Goal: Transaction & Acquisition: Purchase product/service

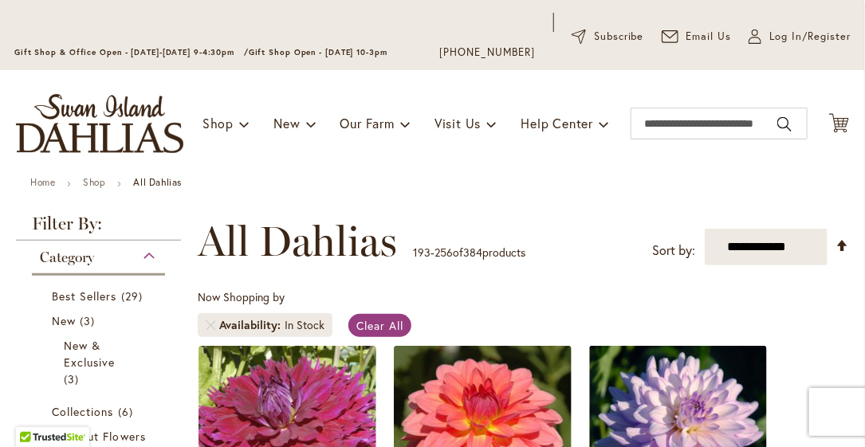
scroll to position [159, 0]
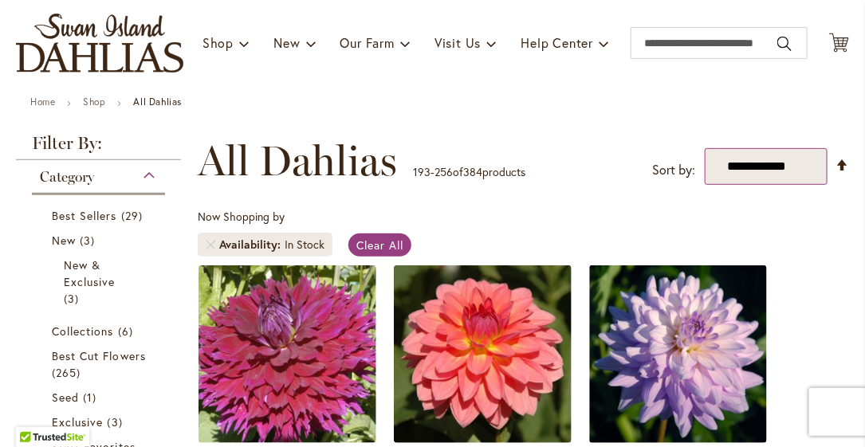
click at [772, 166] on select "**********" at bounding box center [766, 166] width 123 height 37
select select "*****"
click at [705, 148] on select "**********" at bounding box center [766, 166] width 123 height 37
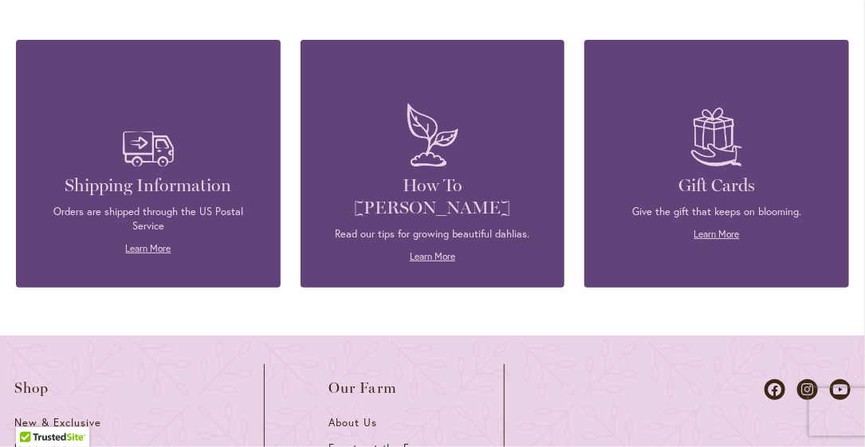
scroll to position [7682, 0]
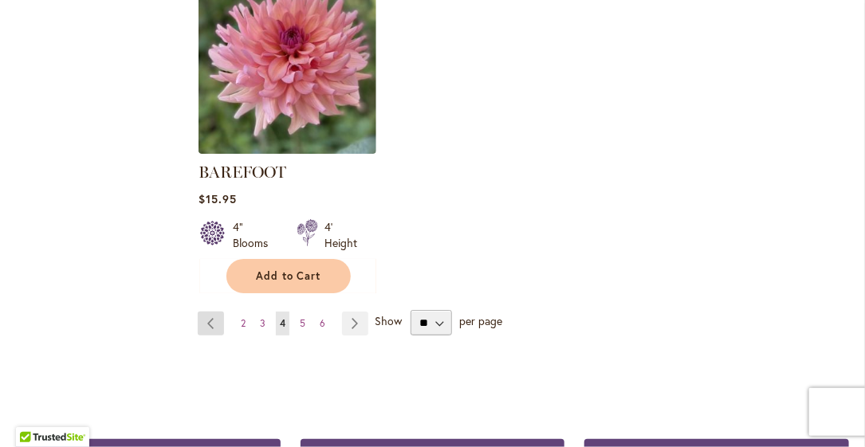
click at [216, 312] on link "Page Previous" at bounding box center [211, 324] width 26 height 24
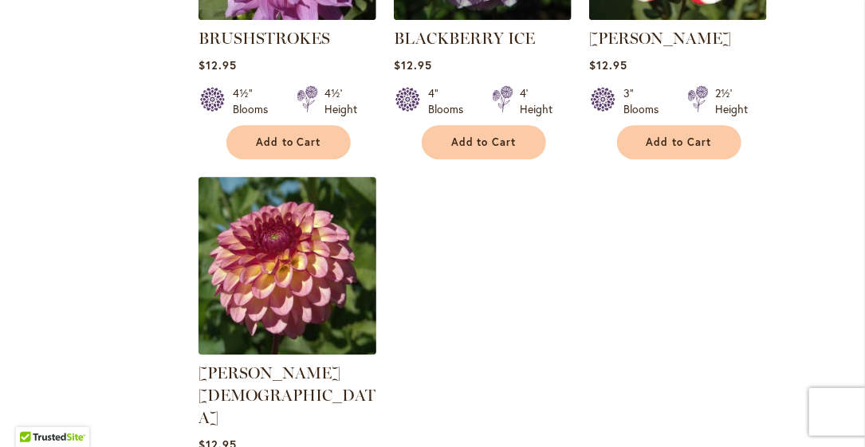
scroll to position [7654, 0]
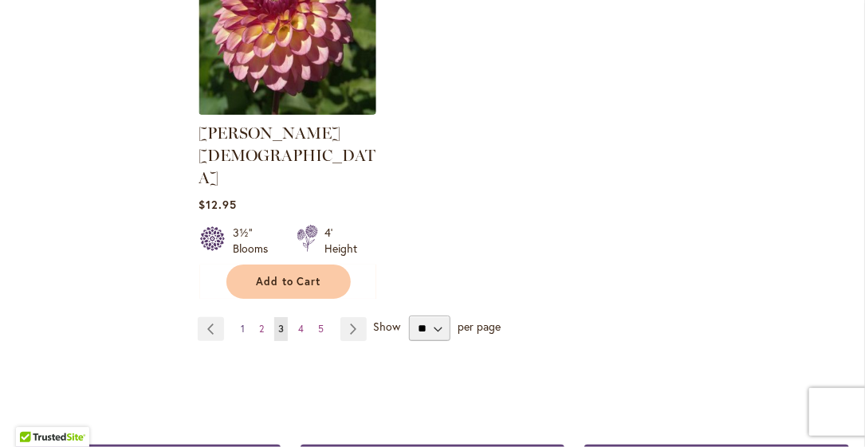
click at [242, 323] on span "1" at bounding box center [243, 329] width 4 height 12
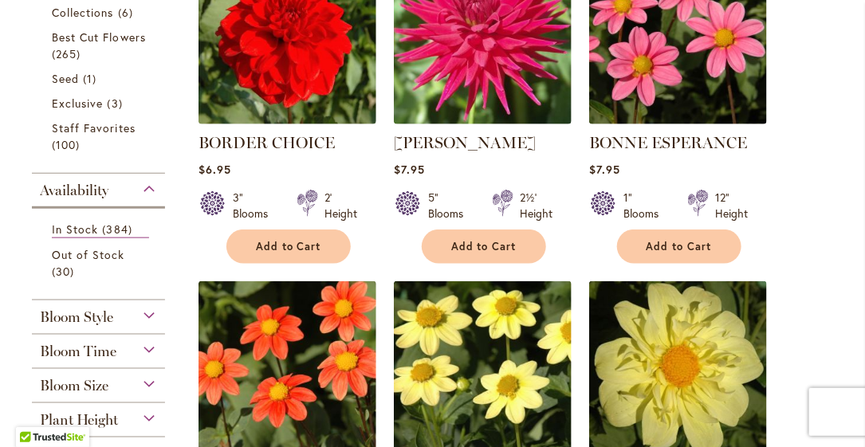
scroll to position [558, 0]
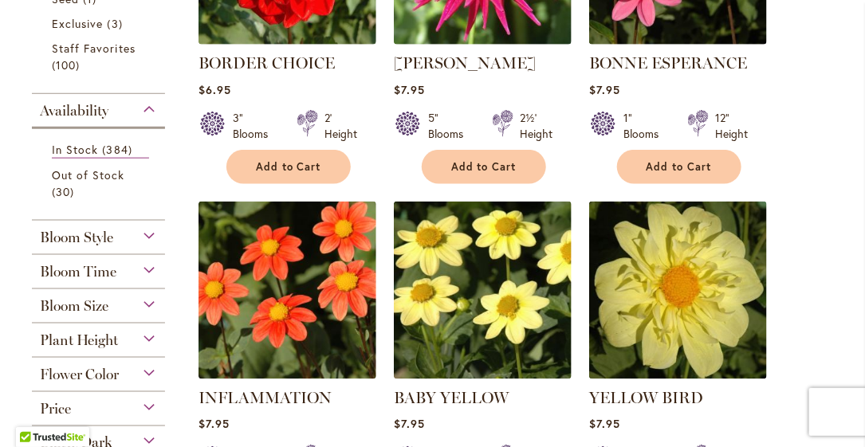
click at [148, 301] on div "Bloom Size" at bounding box center [98, 302] width 133 height 26
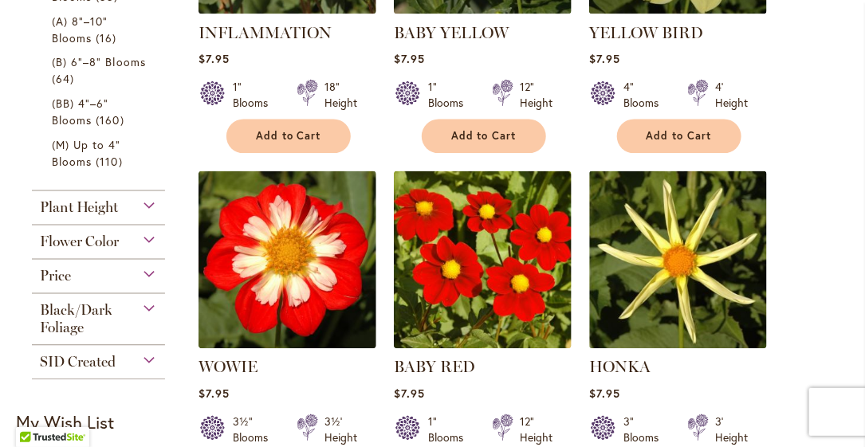
scroll to position [844, 0]
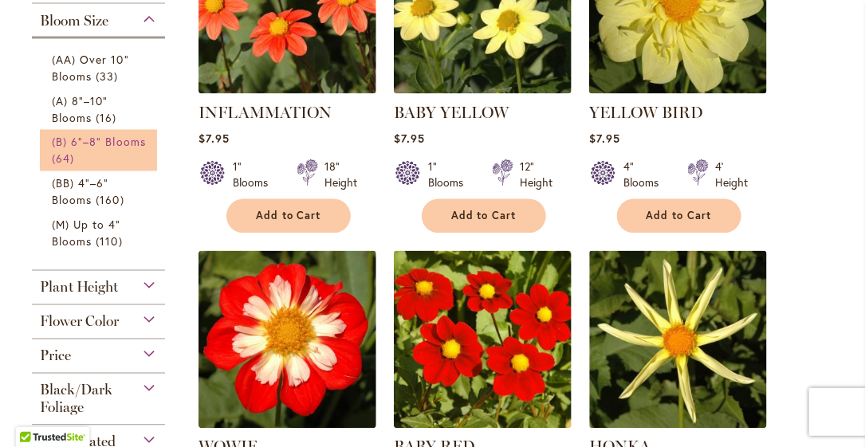
click at [95, 142] on span "(B) 6"–8" Blooms" at bounding box center [99, 142] width 94 height 15
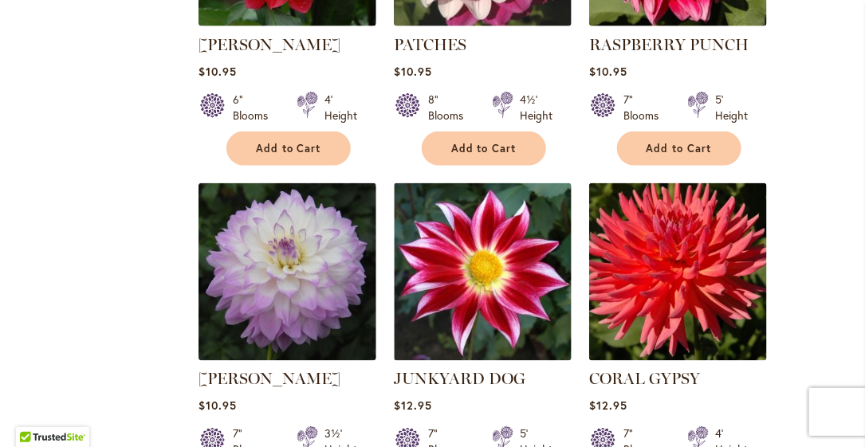
scroll to position [2790, 0]
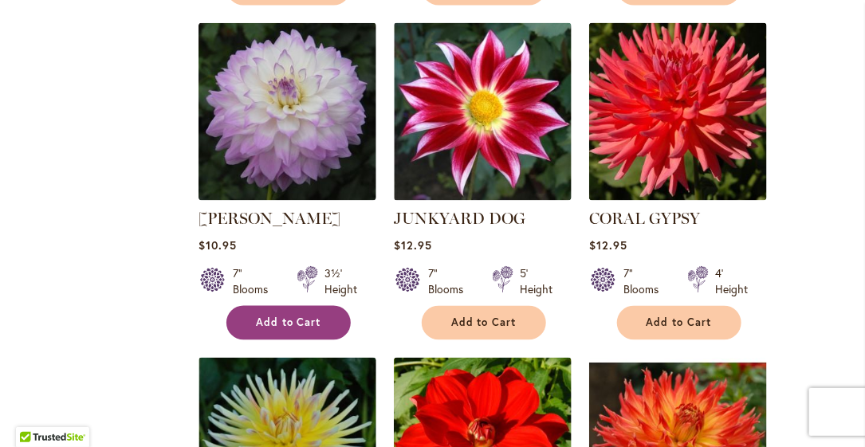
click at [293, 317] on span "Add to Cart" at bounding box center [288, 324] width 65 height 14
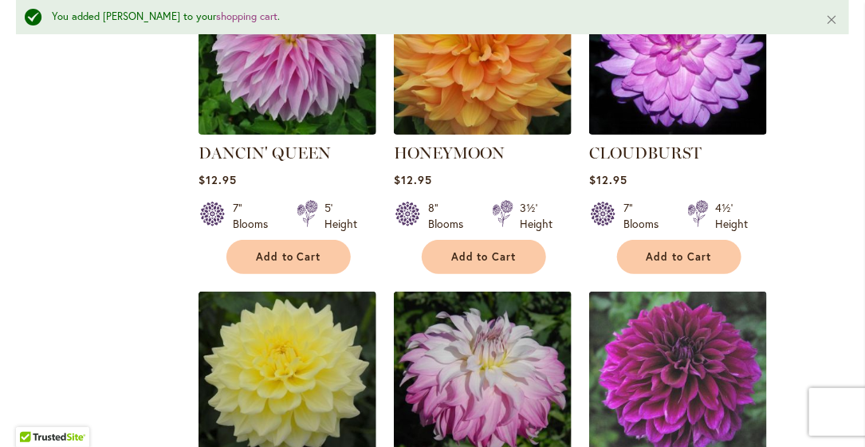
scroll to position [3868, 0]
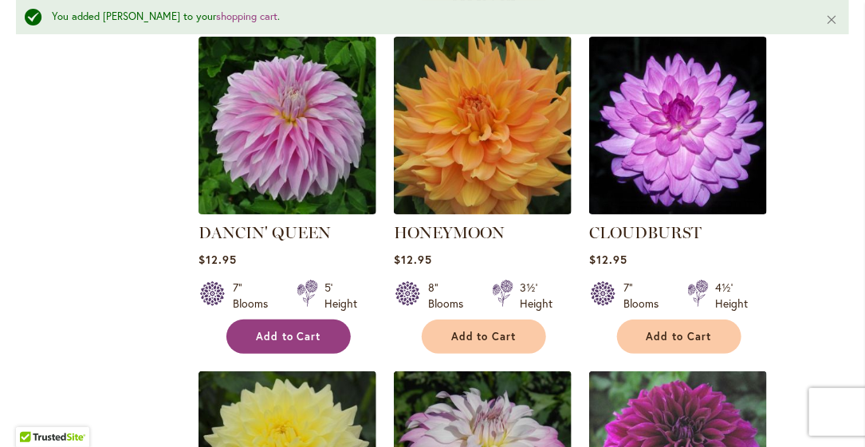
click at [265, 330] on span "Add to Cart" at bounding box center [288, 337] width 65 height 14
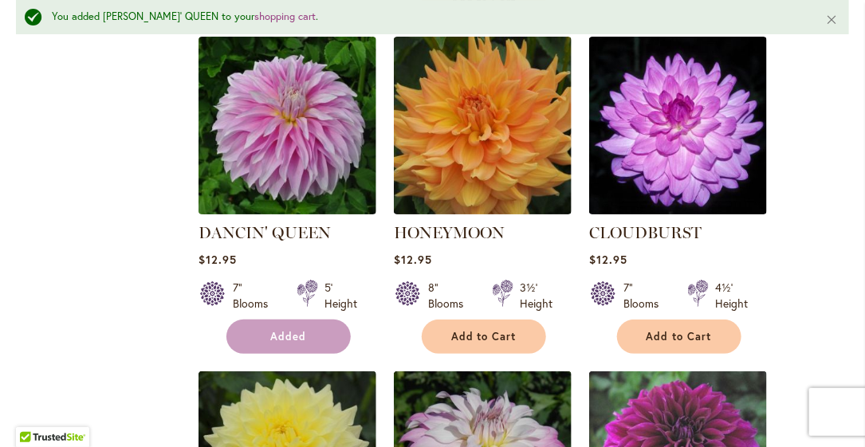
scroll to position [3789, 0]
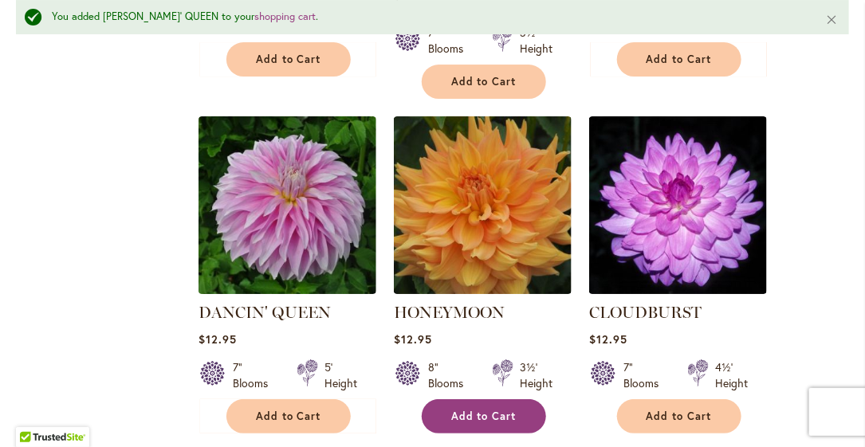
click at [466, 399] on button "Add to Cart" at bounding box center [484, 416] width 124 height 34
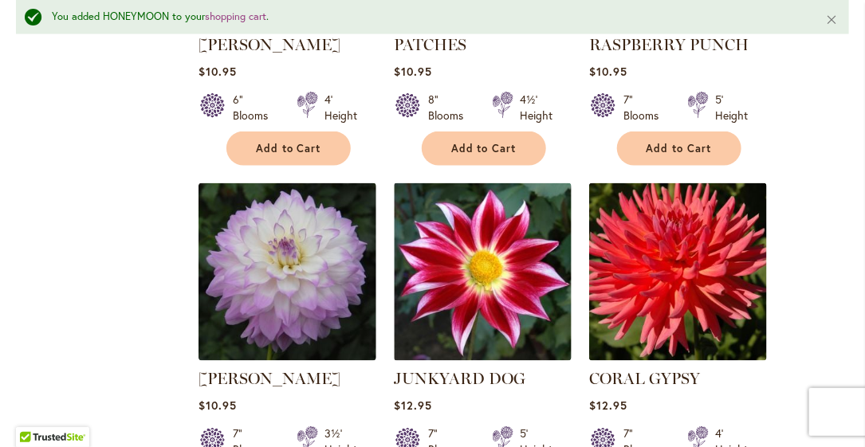
scroll to position [2752, 0]
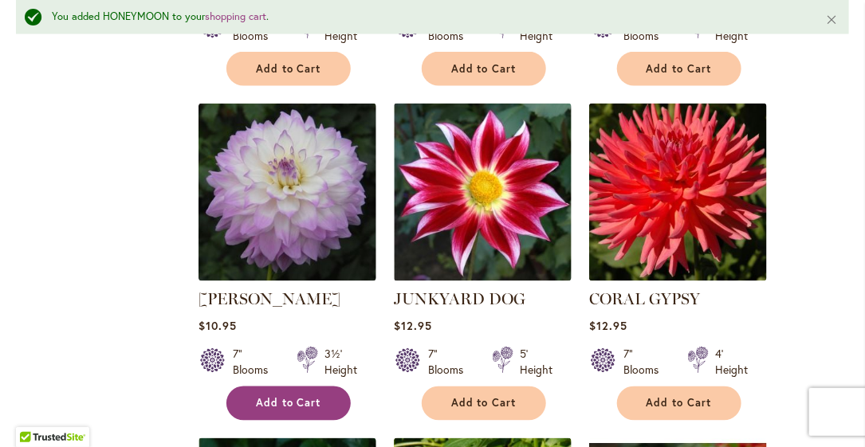
click at [307, 387] on button "Add to Cart" at bounding box center [288, 404] width 124 height 34
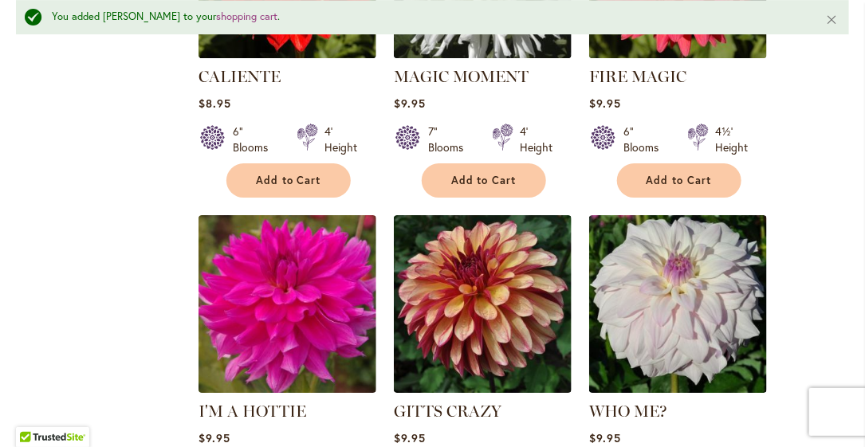
scroll to position [1716, 0]
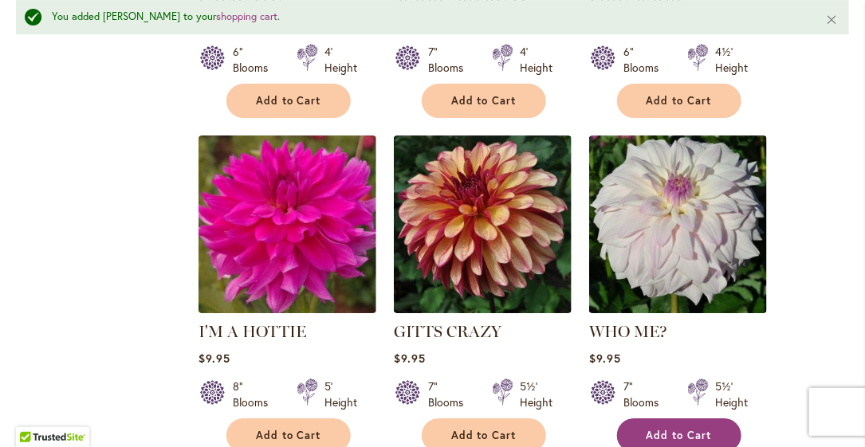
click at [673, 429] on span "Add to Cart" at bounding box center [679, 436] width 65 height 14
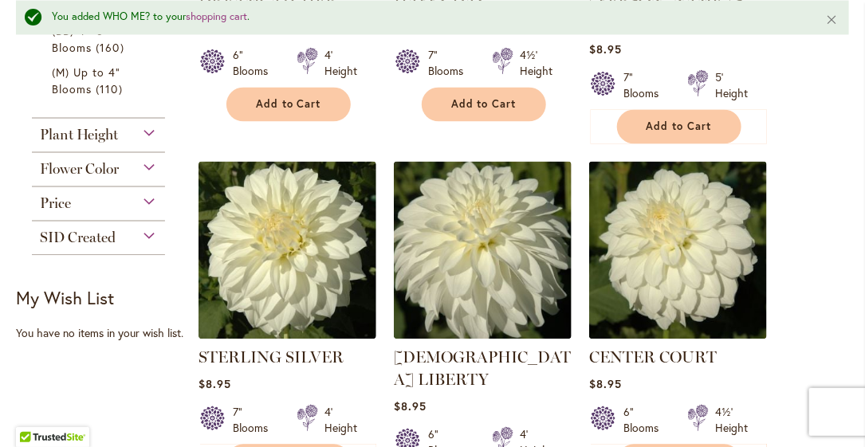
scroll to position [1078, 0]
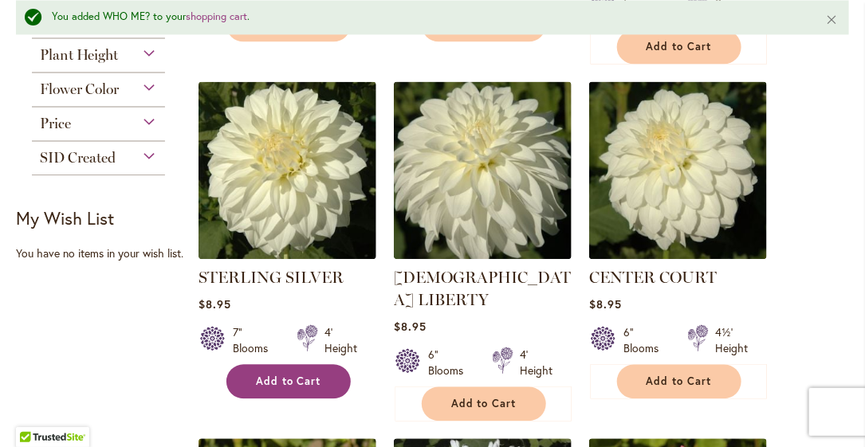
click at [277, 387] on button "Add to Cart" at bounding box center [288, 381] width 124 height 34
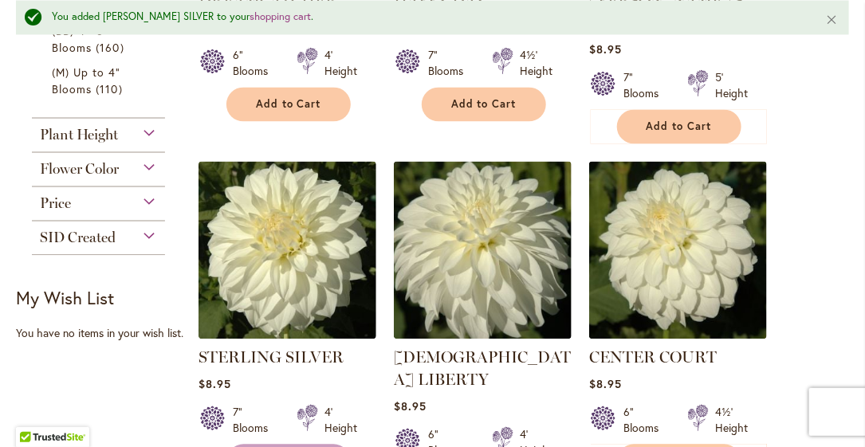
scroll to position [759, 0]
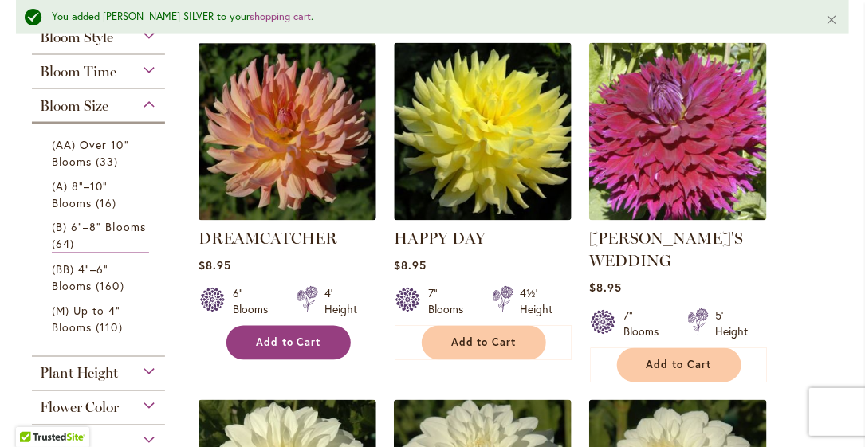
click at [289, 349] on button "Add to Cart" at bounding box center [288, 343] width 124 height 34
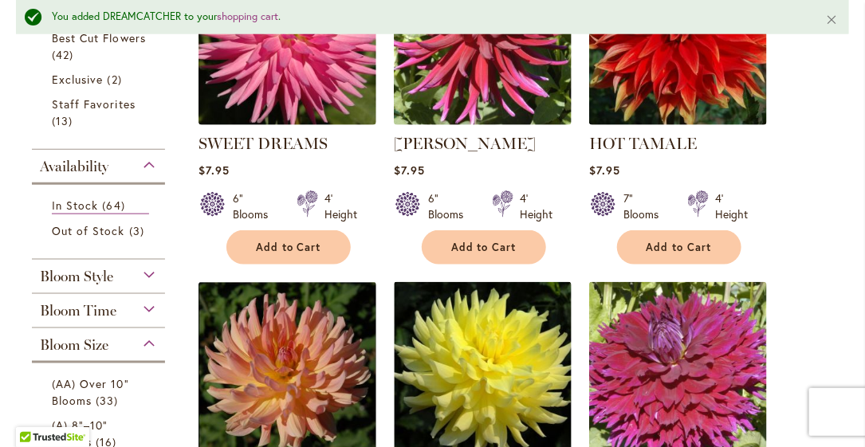
scroll to position [679, 0]
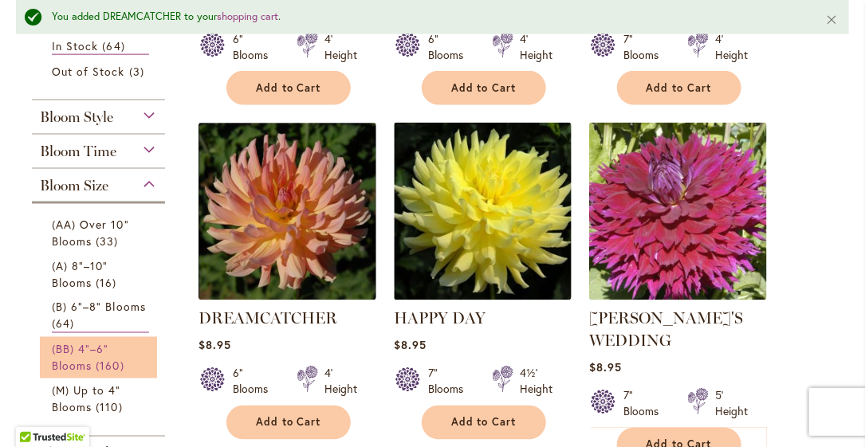
click at [104, 350] on span "(BB) 4"–6" Blooms" at bounding box center [80, 358] width 57 height 32
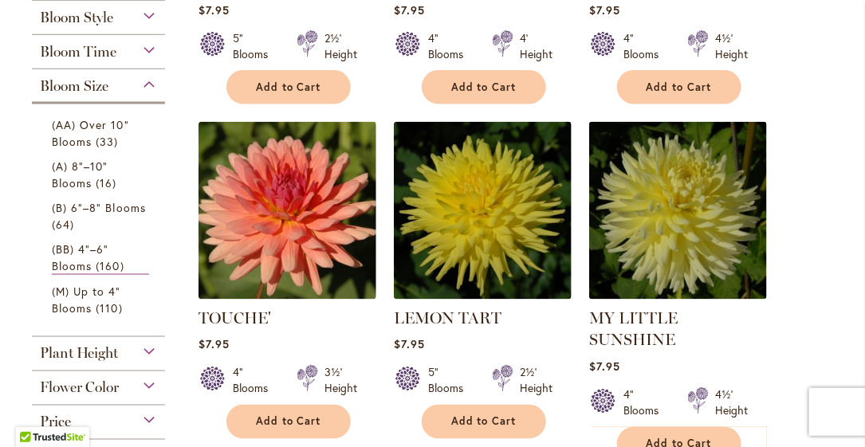
scroll to position [717, 0]
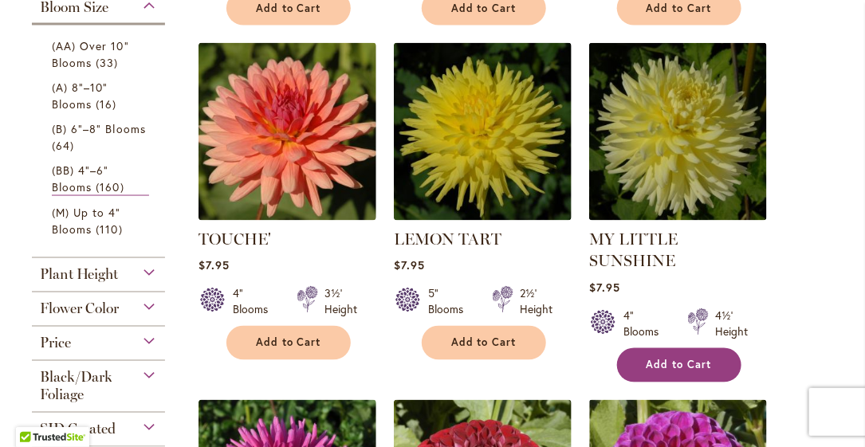
click at [651, 359] on span "Add to Cart" at bounding box center [679, 366] width 65 height 14
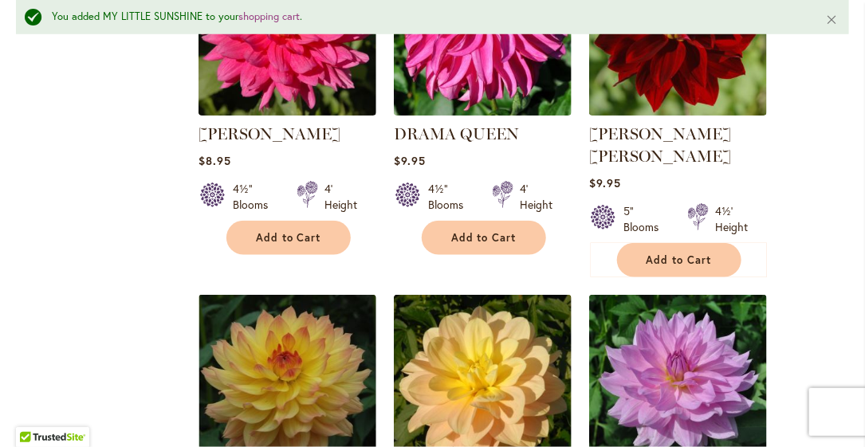
scroll to position [4426, 0]
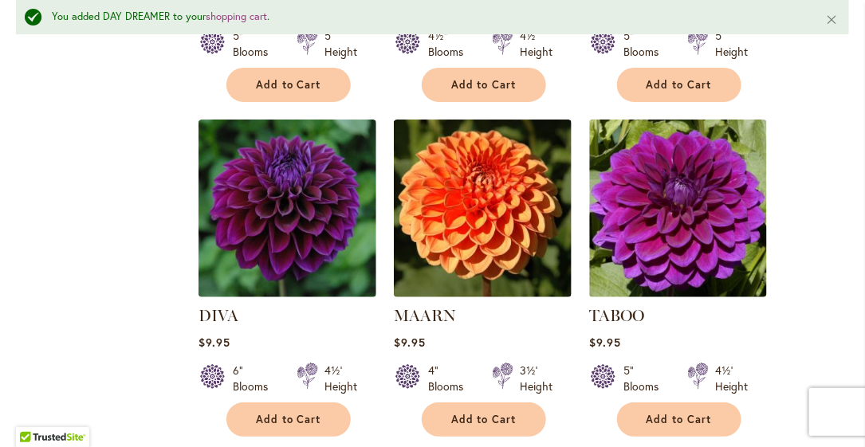
scroll to position [5782, 0]
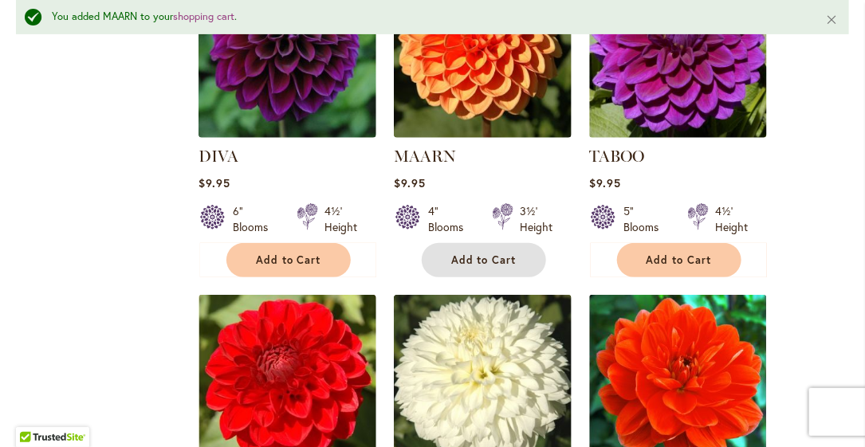
scroll to position [6101, 0]
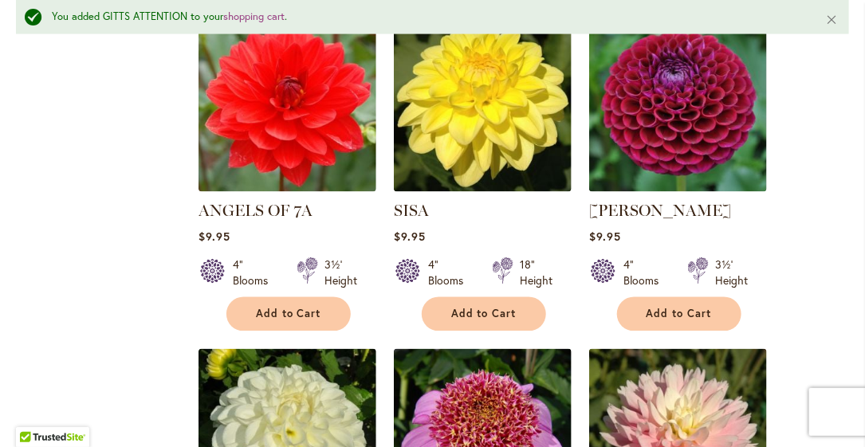
scroll to position [6738, 0]
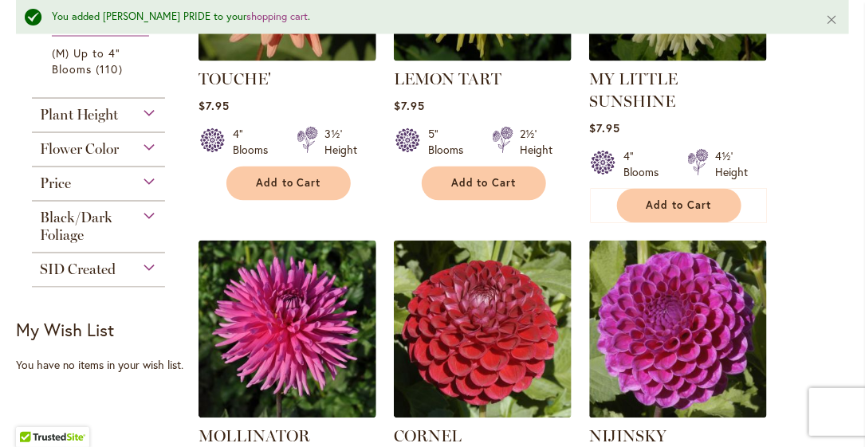
scroll to position [679, 0]
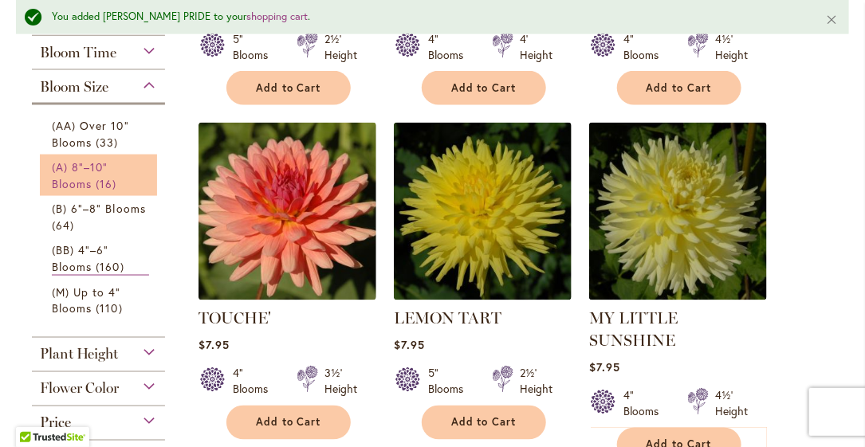
click at [99, 179] on span "16 items" at bounding box center [108, 183] width 25 height 17
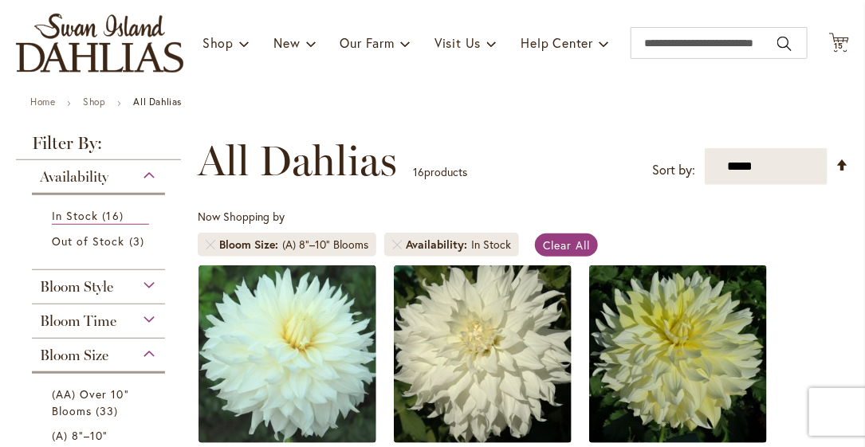
scroll to position [319, 0]
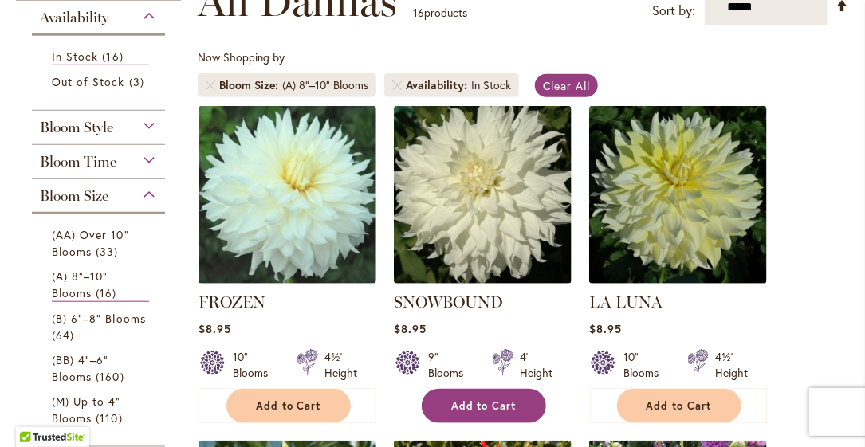
click at [468, 404] on span "Add to Cart" at bounding box center [483, 406] width 65 height 14
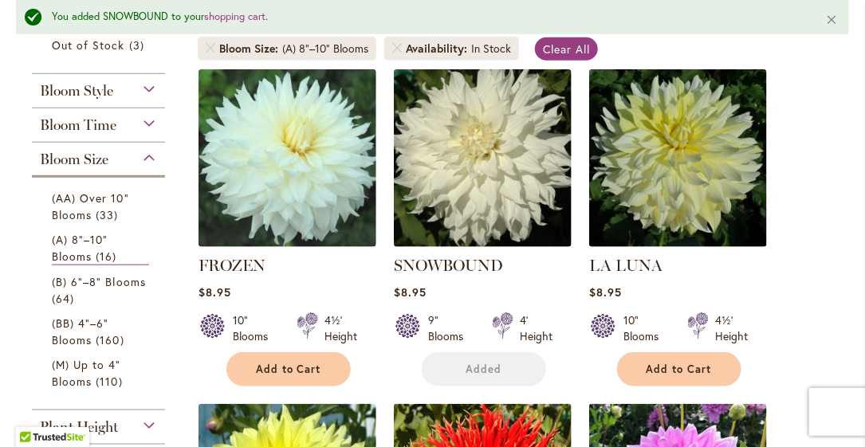
scroll to position [440, 0]
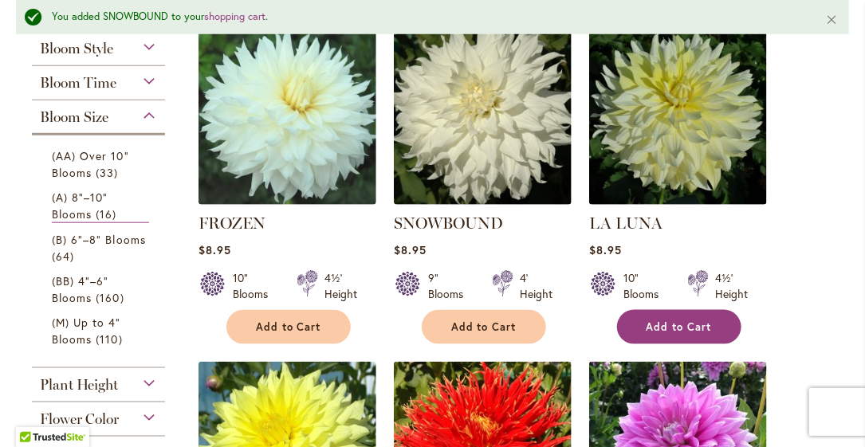
click at [683, 329] on span "Add to Cart" at bounding box center [679, 328] width 65 height 14
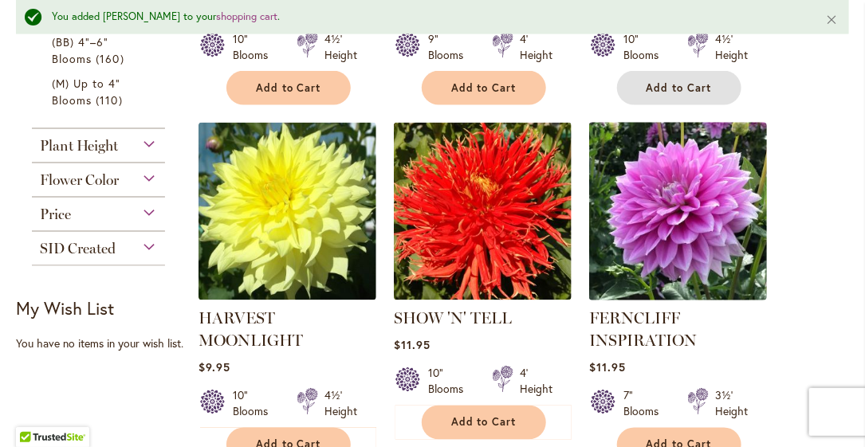
scroll to position [759, 0]
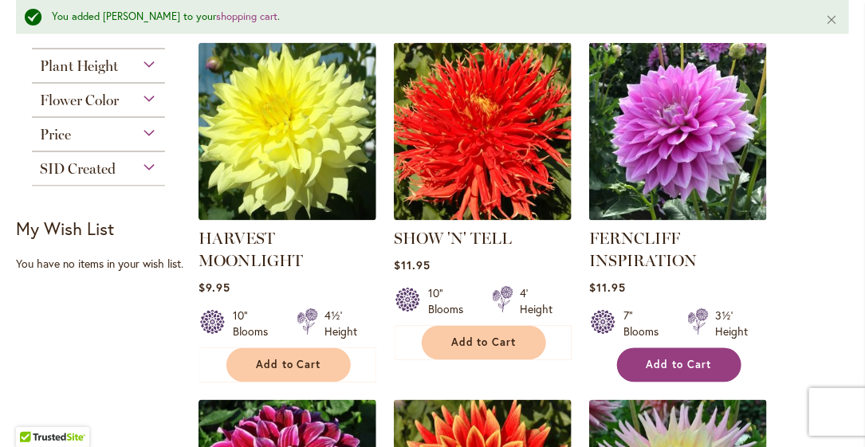
click at [637, 364] on button "Add to Cart" at bounding box center [679, 365] width 124 height 34
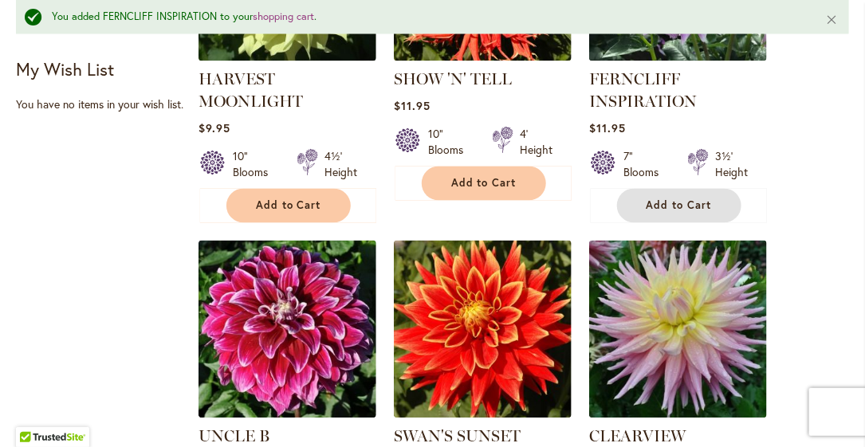
scroll to position [839, 0]
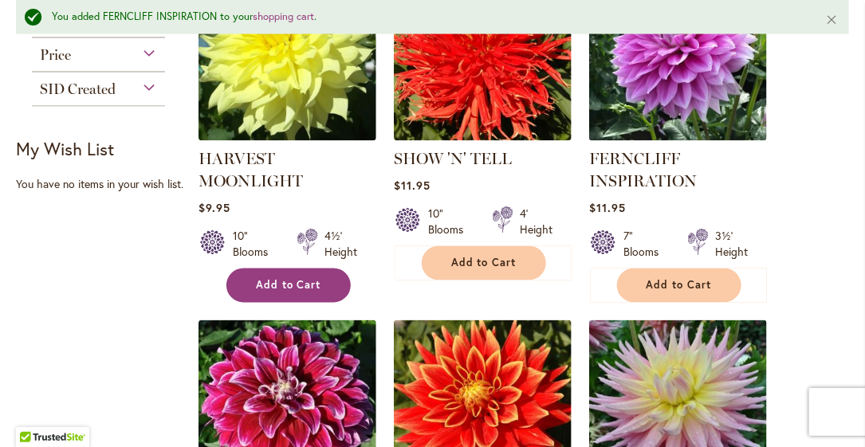
click at [267, 279] on span "Add to Cart" at bounding box center [288, 286] width 65 height 14
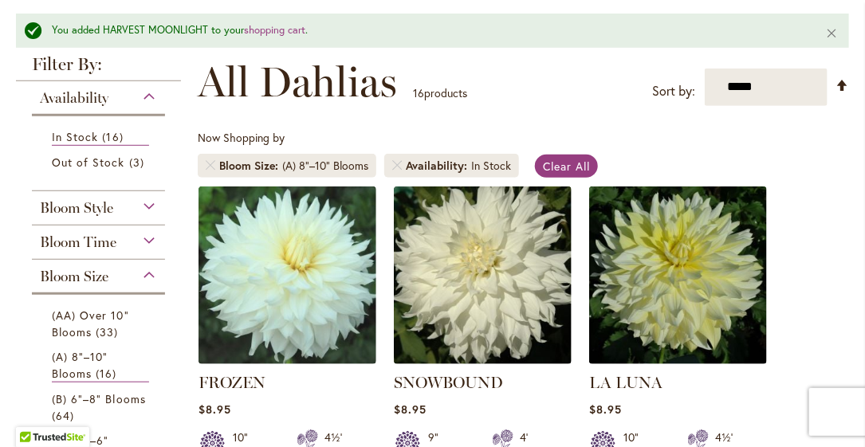
scroll to position [360, 0]
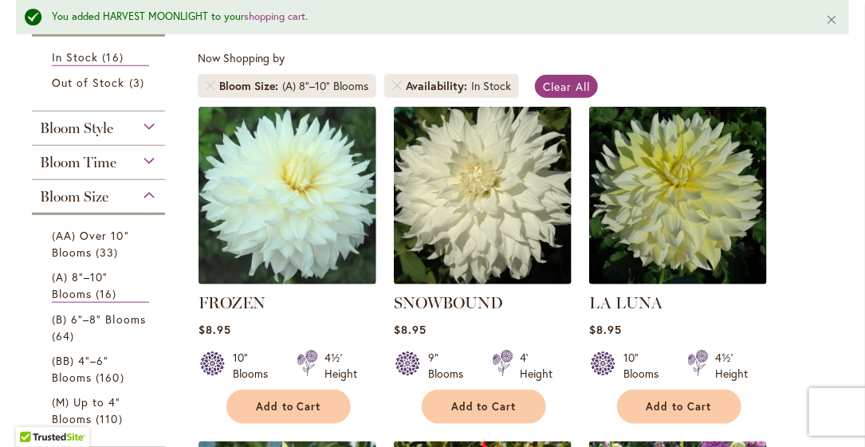
click at [145, 128] on div "Bloom Style" at bounding box center [98, 125] width 133 height 26
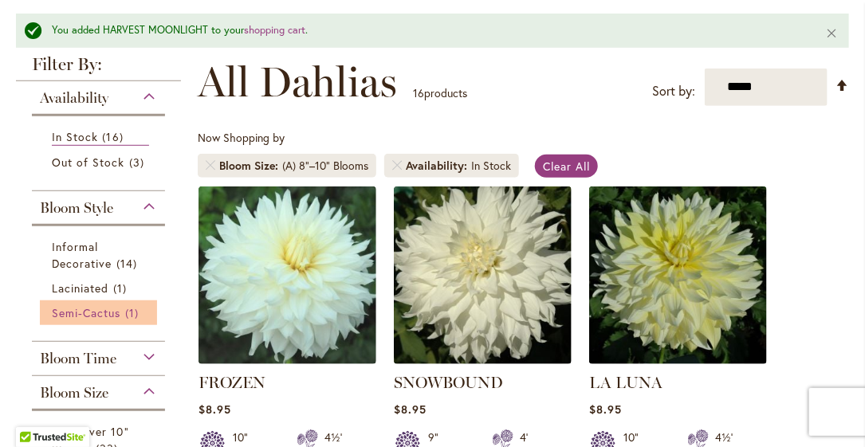
scroll to position [201, 0]
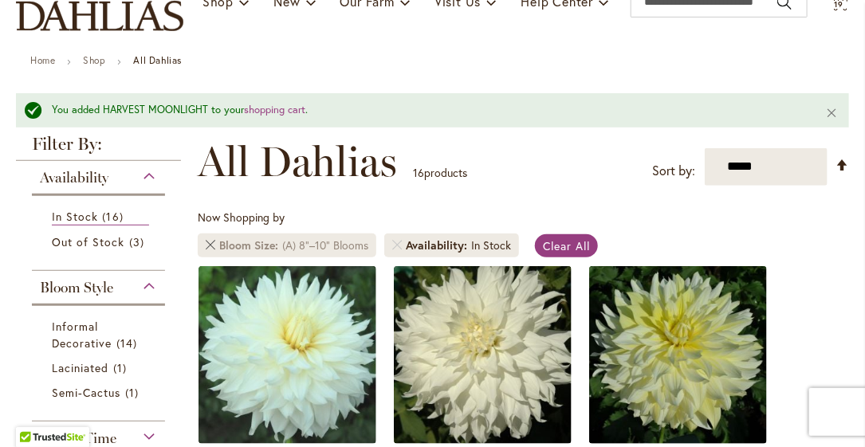
click at [212, 244] on link at bounding box center [211, 246] width 10 height 10
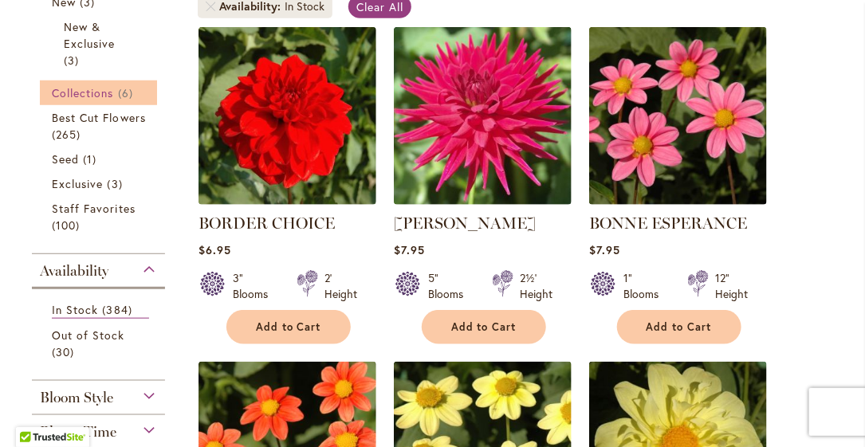
scroll to position [558, 0]
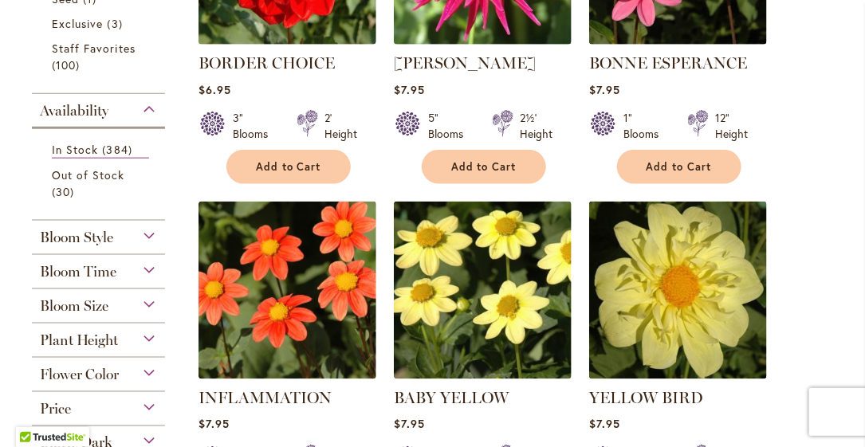
click at [143, 235] on div "Bloom Style" at bounding box center [98, 234] width 133 height 26
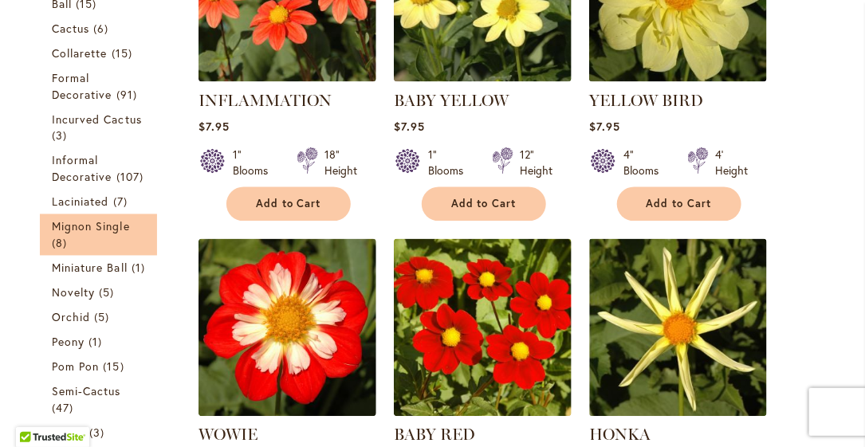
scroll to position [777, 0]
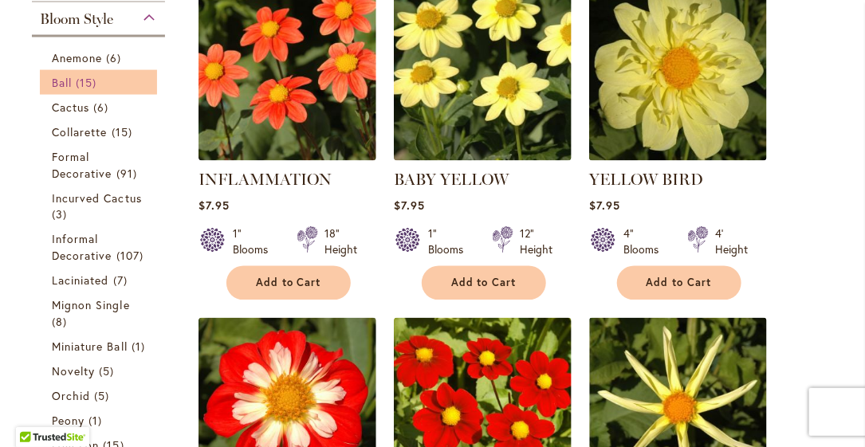
click at [65, 76] on span "Ball" at bounding box center [62, 82] width 20 height 15
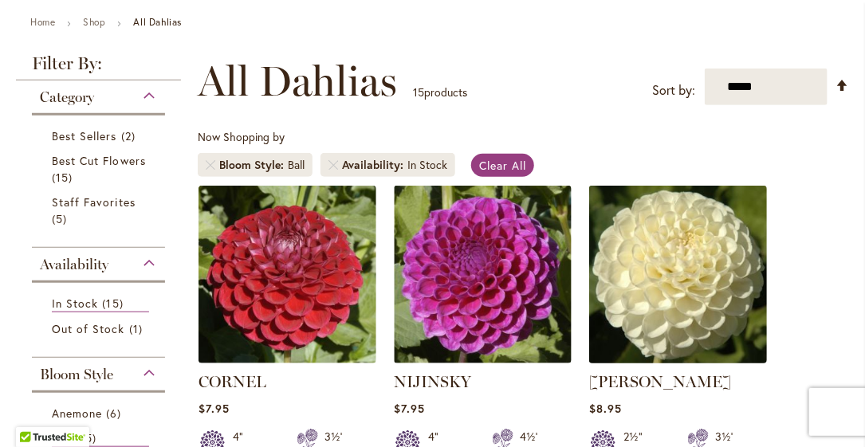
scroll to position [398, 0]
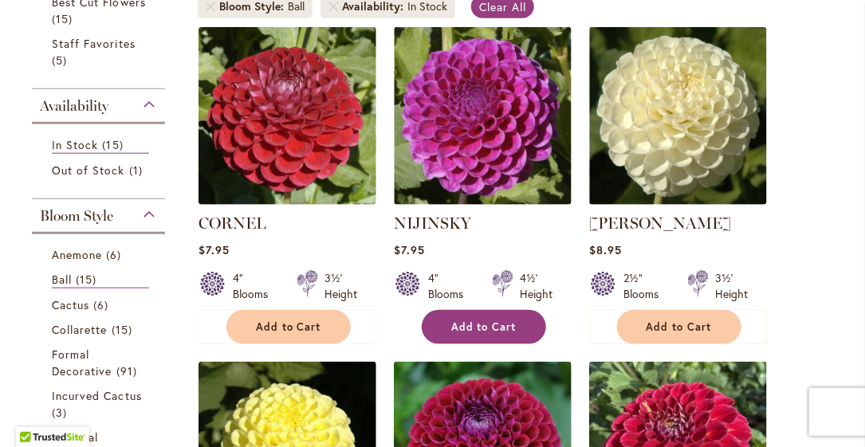
click at [504, 326] on span "Add to Cart" at bounding box center [483, 328] width 65 height 14
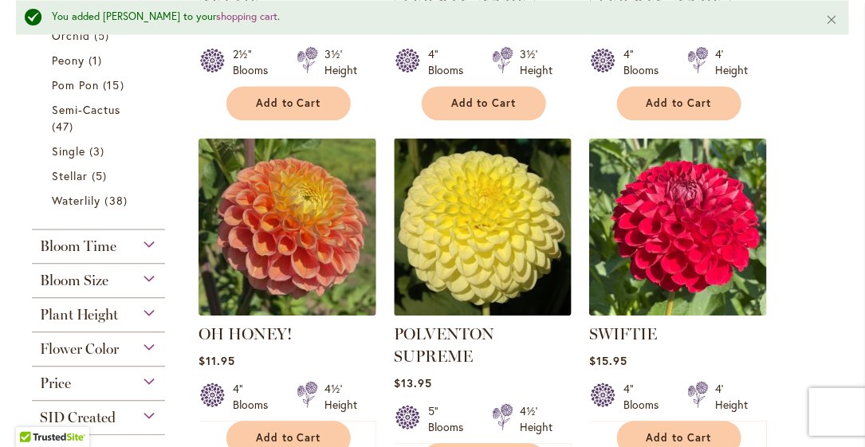
scroll to position [1078, 0]
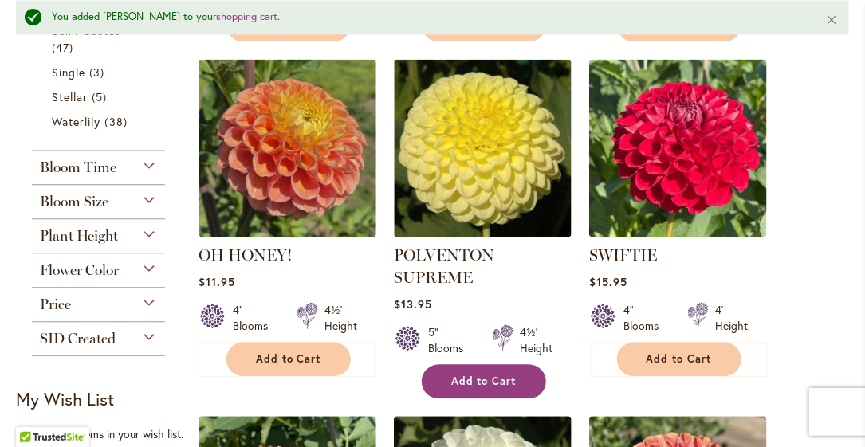
click at [488, 377] on span "Add to Cart" at bounding box center [483, 382] width 65 height 14
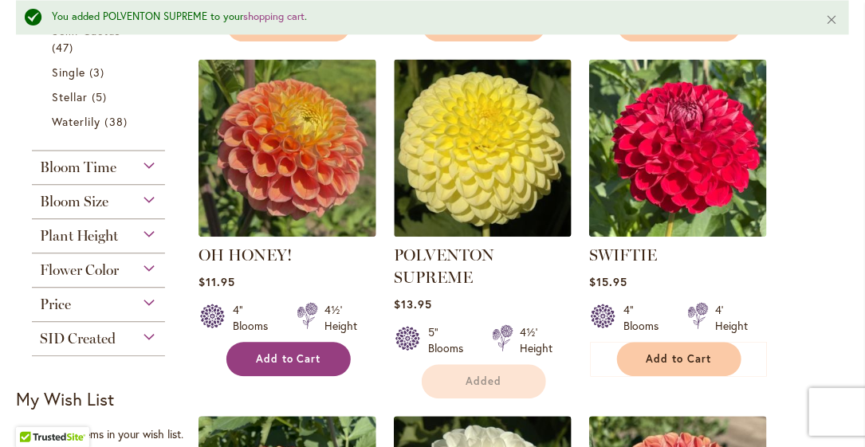
click at [303, 363] on button "Add to Cart" at bounding box center [288, 359] width 124 height 34
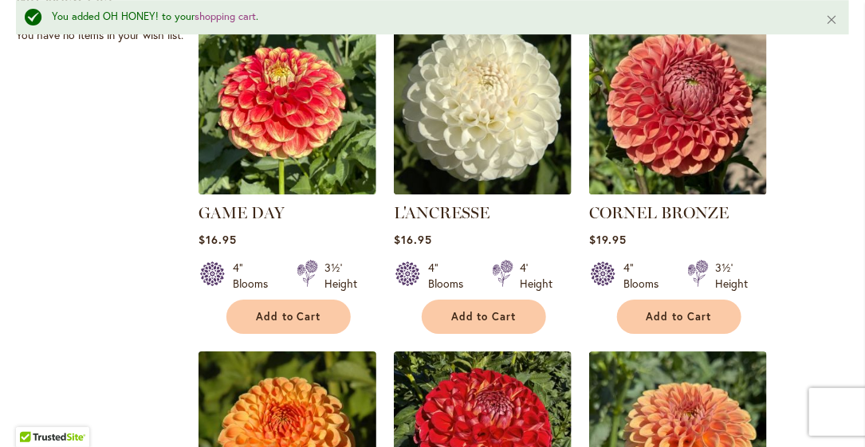
scroll to position [1557, 0]
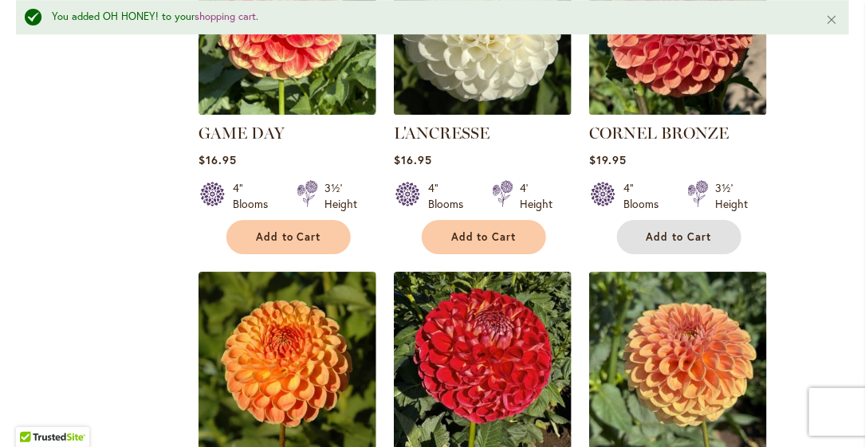
click at [668, 246] on button "Add to Cart" at bounding box center [679, 237] width 124 height 34
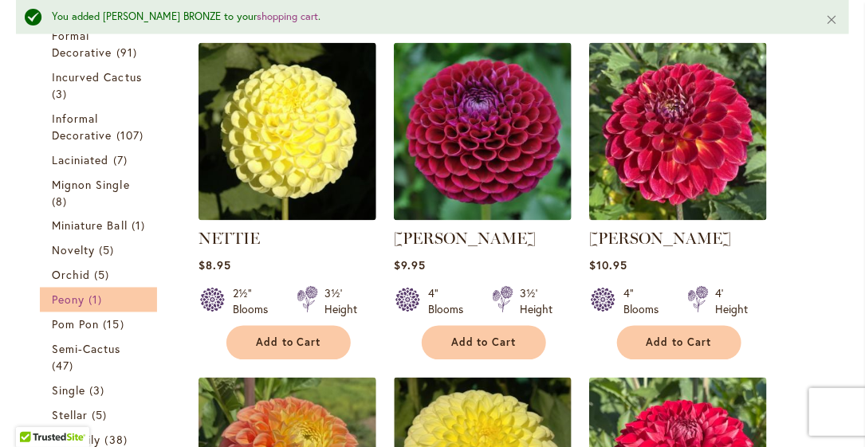
scroll to position [840, 0]
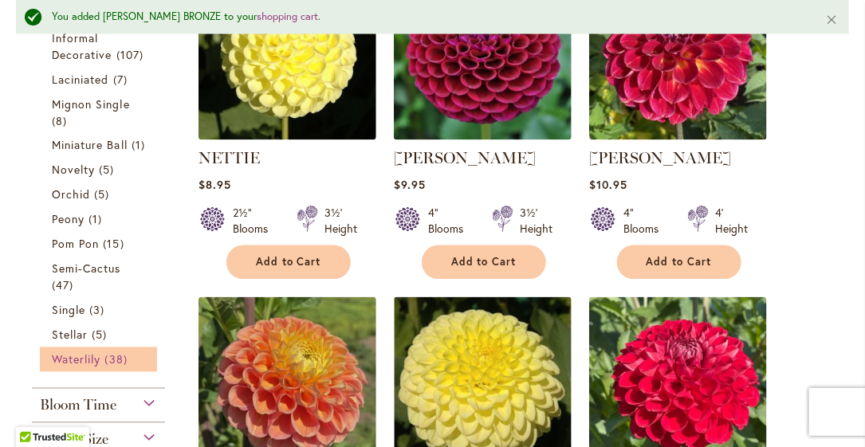
click at [89, 368] on span "Waterlily" at bounding box center [76, 359] width 49 height 15
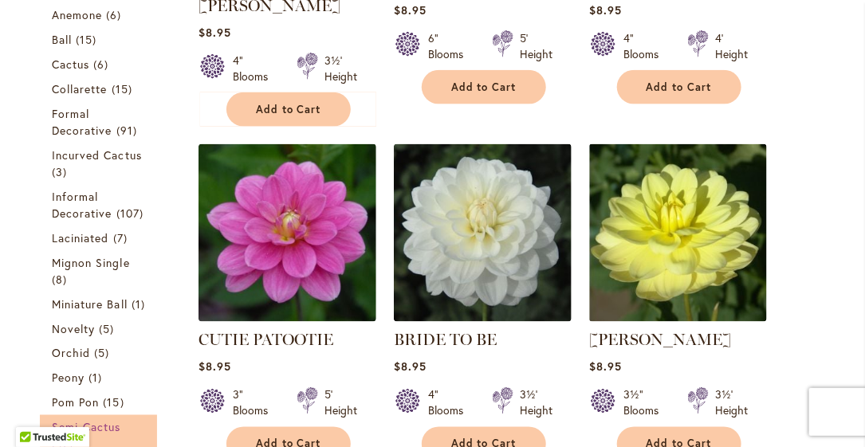
scroll to position [717, 0]
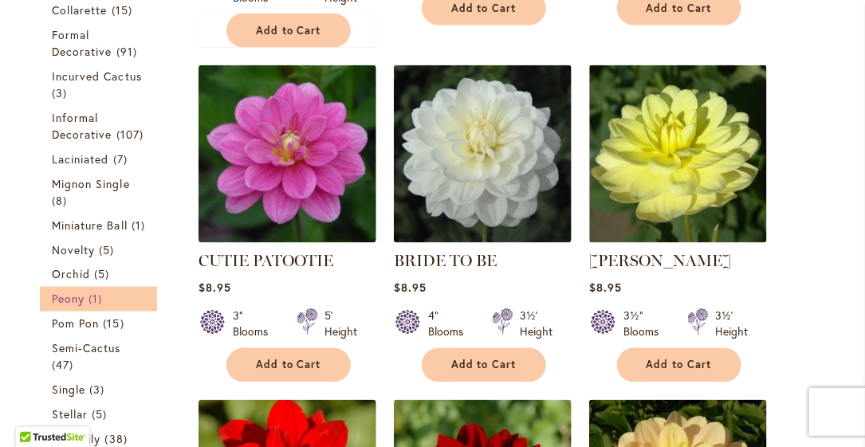
click at [72, 307] on span "Peony" at bounding box center [68, 299] width 33 height 15
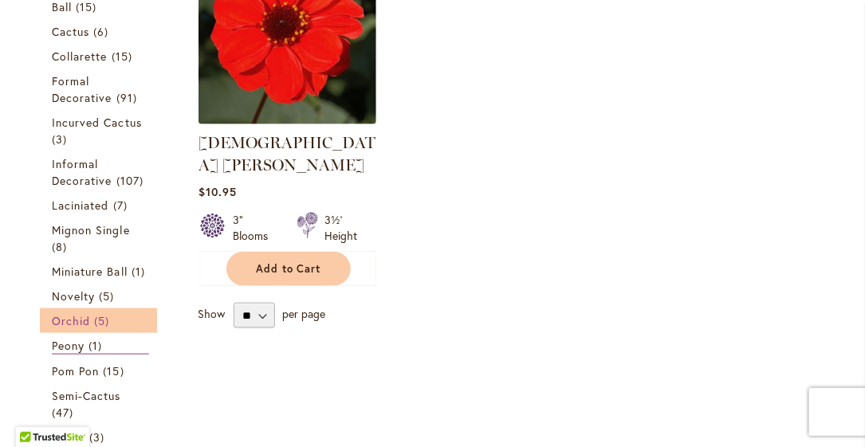
scroll to position [558, 0]
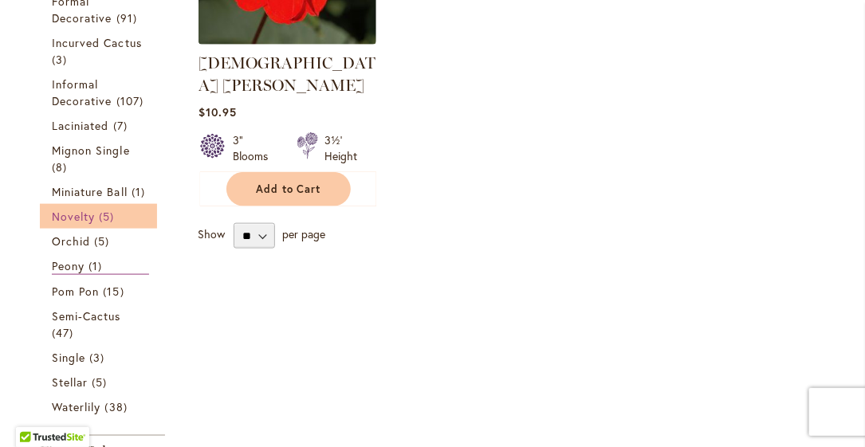
click at [76, 224] on span "Novelty" at bounding box center [73, 216] width 43 height 15
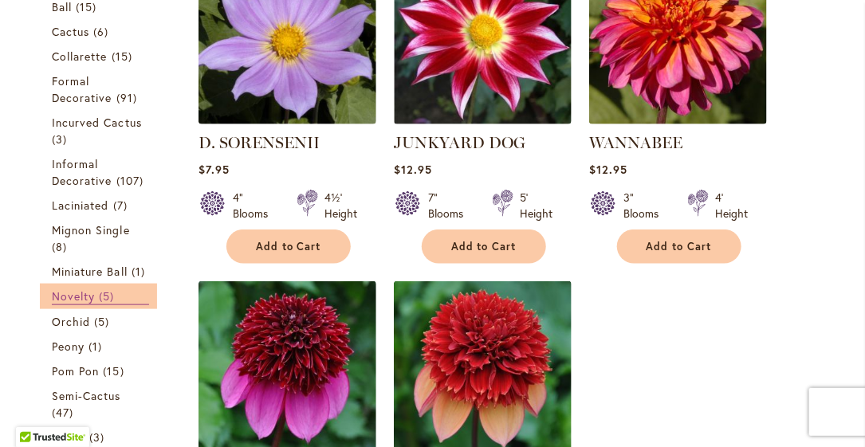
scroll to position [398, 0]
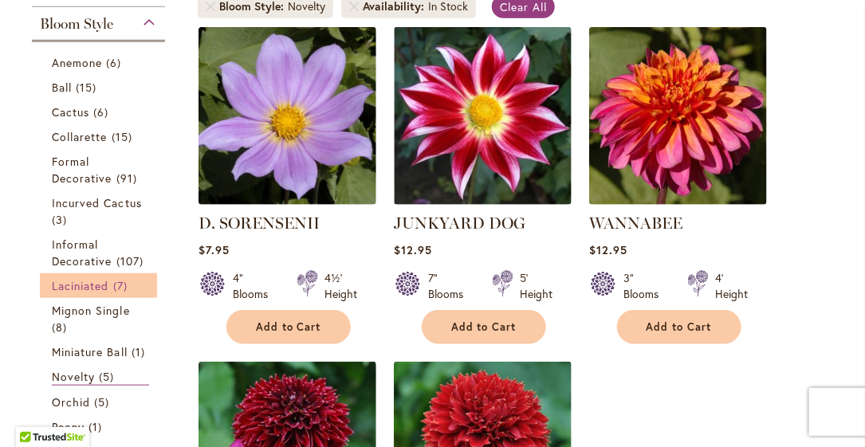
click at [85, 280] on span "Laciniated" at bounding box center [80, 285] width 57 height 15
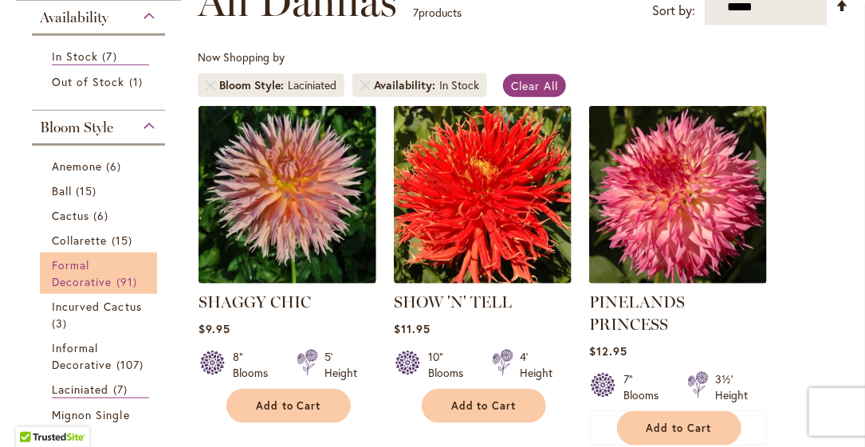
scroll to position [398, 0]
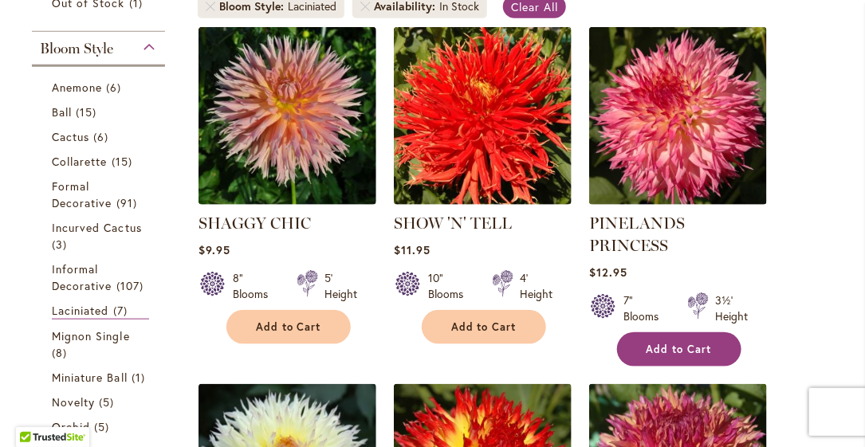
click at [686, 343] on span "Add to Cart" at bounding box center [679, 350] width 65 height 14
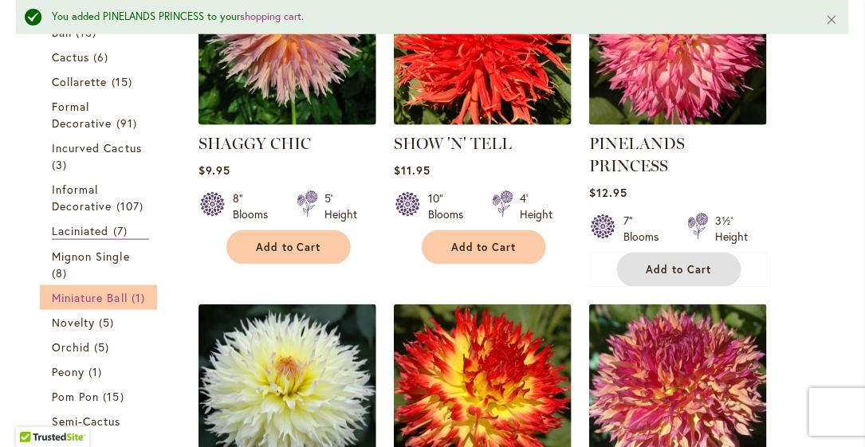
scroll to position [440, 0]
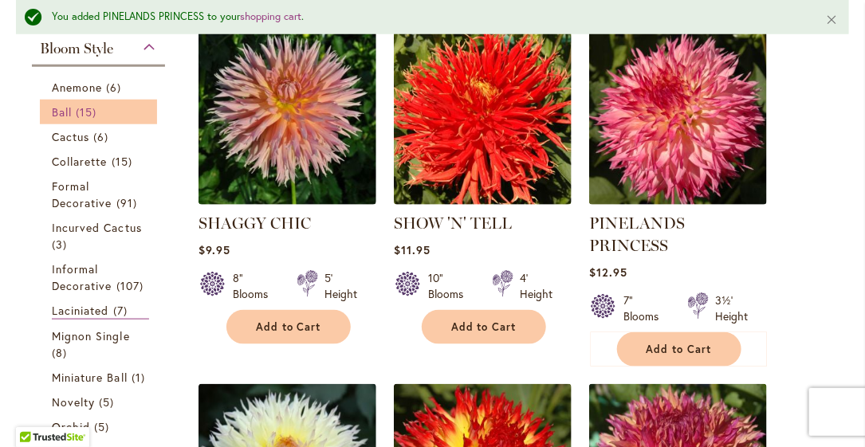
click at [73, 104] on link "Ball 15 items" at bounding box center [100, 112] width 97 height 17
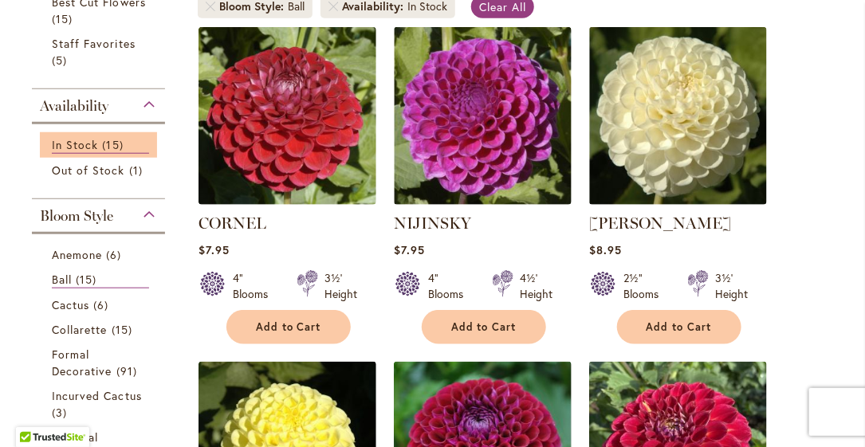
scroll to position [478, 0]
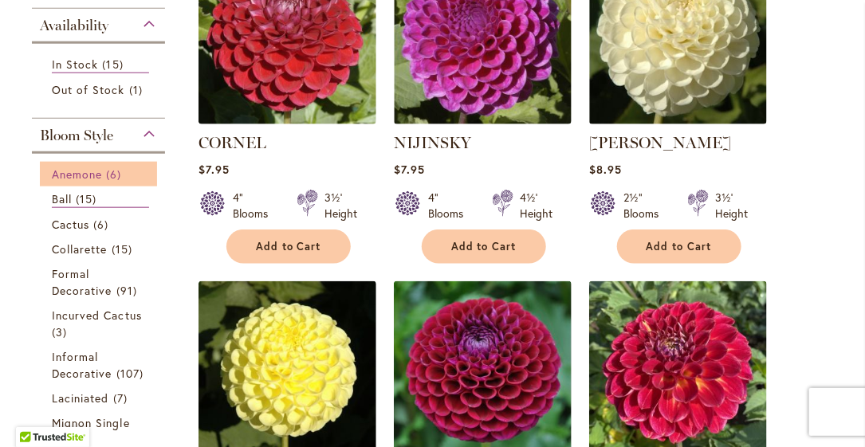
click at [88, 175] on span "Anemone" at bounding box center [77, 174] width 50 height 15
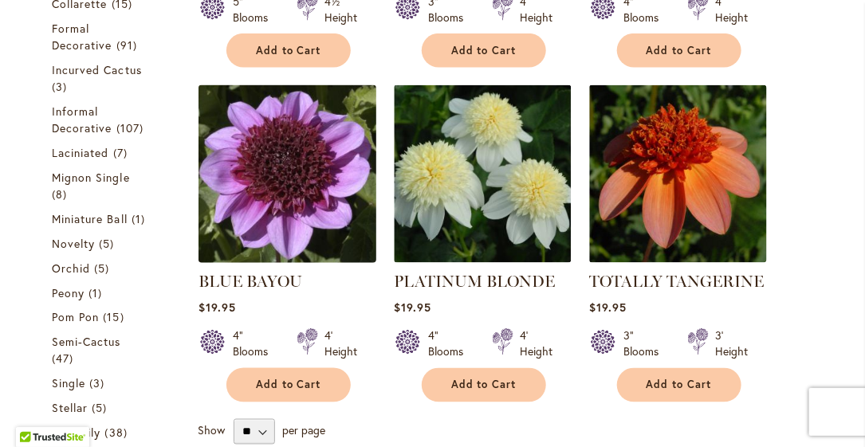
scroll to position [595, 0]
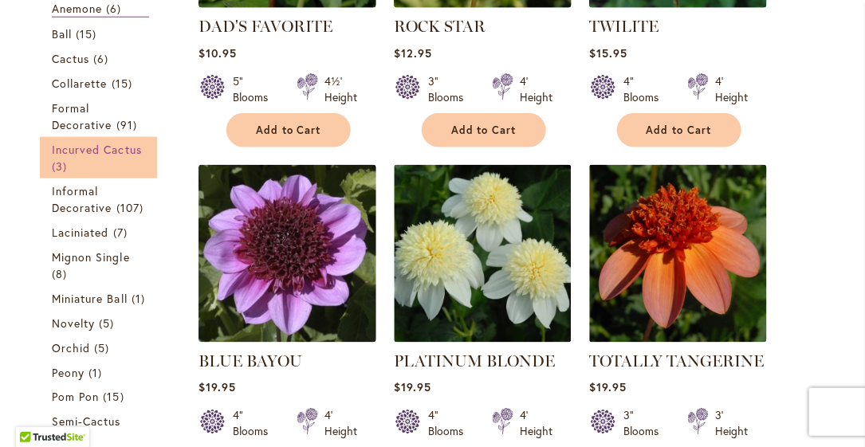
click at [120, 145] on span "Incurved Cactus" at bounding box center [97, 149] width 90 height 15
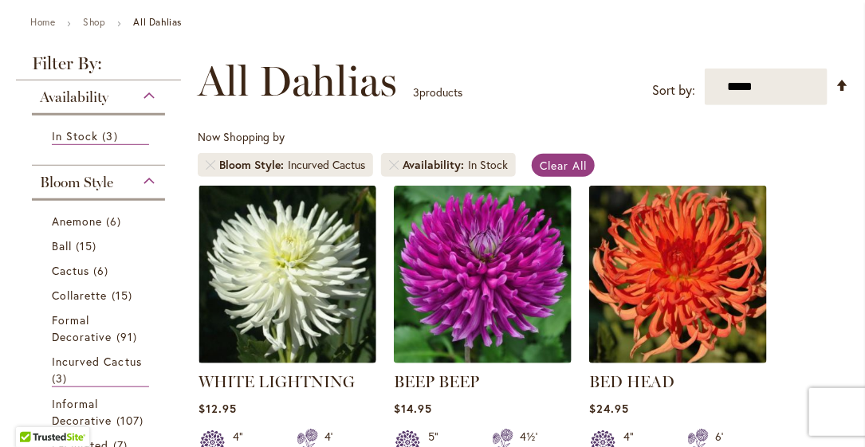
scroll to position [319, 0]
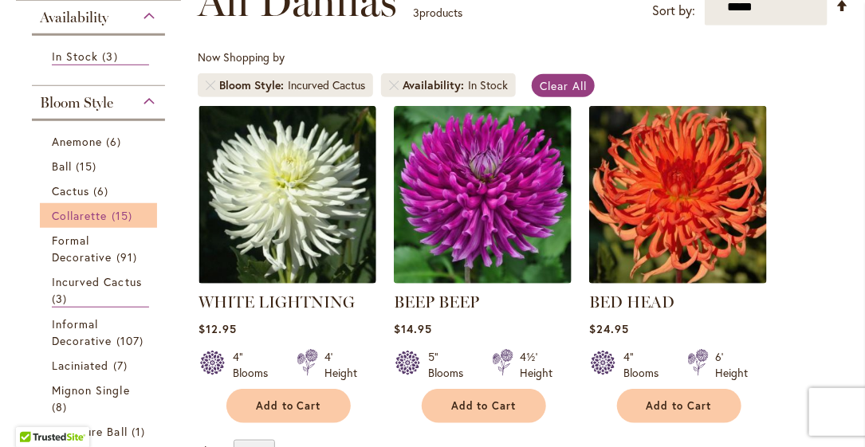
click at [92, 208] on span "Collarette" at bounding box center [80, 215] width 56 height 15
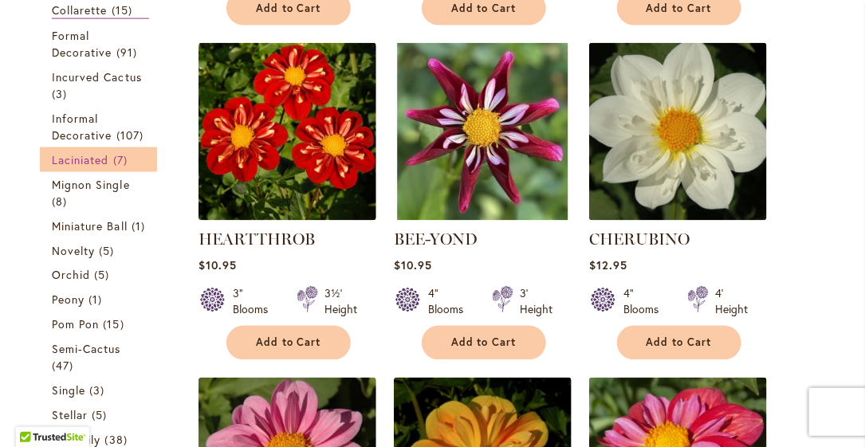
scroll to position [478, 0]
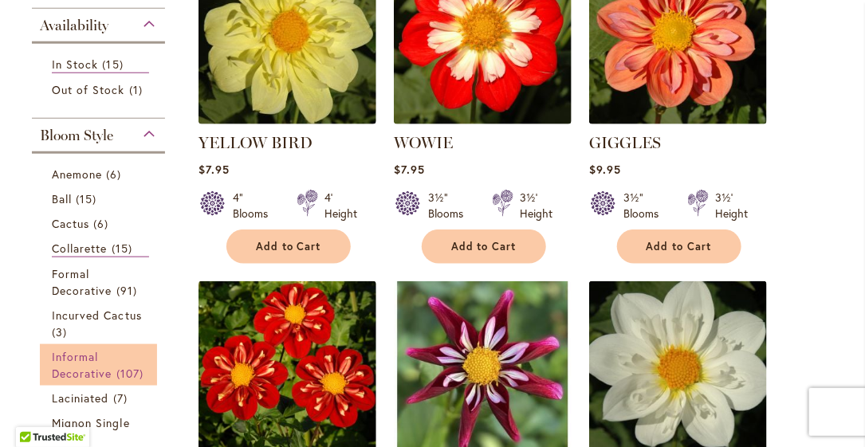
click at [87, 369] on span "Informal Decorative" at bounding box center [82, 365] width 61 height 32
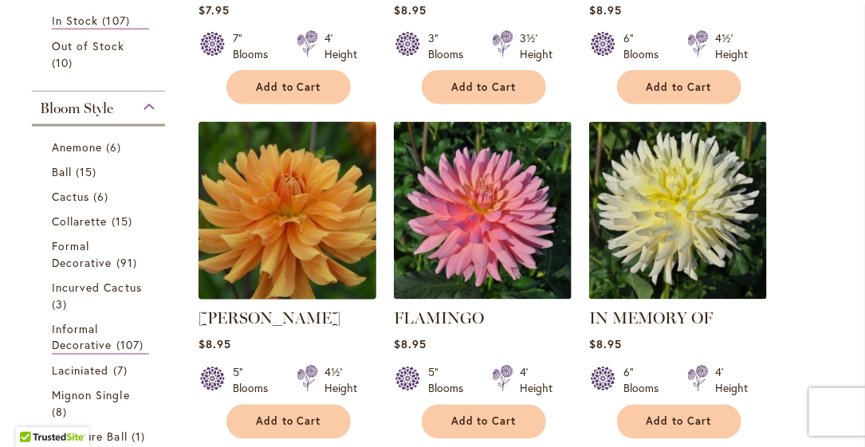
scroll to position [717, 0]
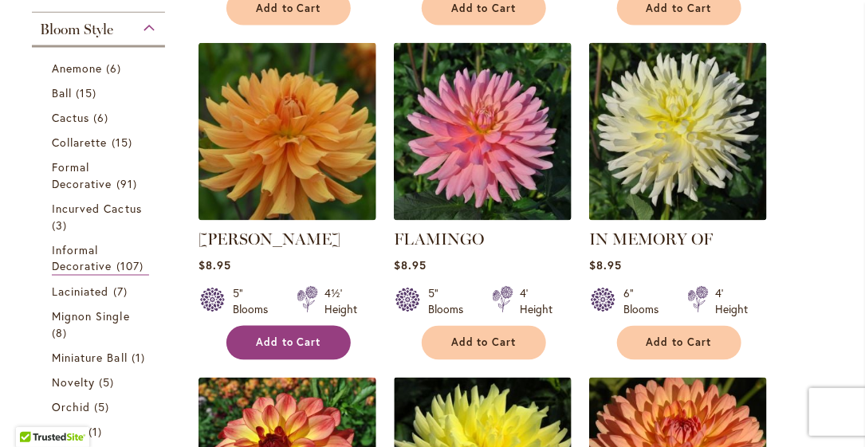
click at [289, 336] on span "Add to Cart" at bounding box center [288, 343] width 65 height 14
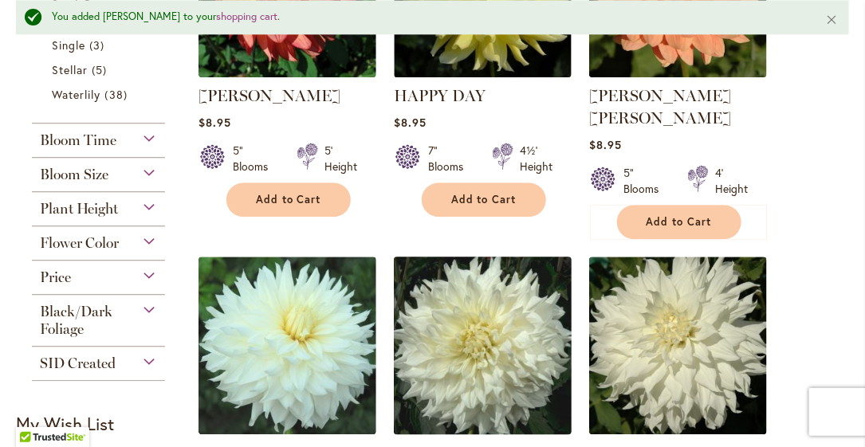
scroll to position [1158, 0]
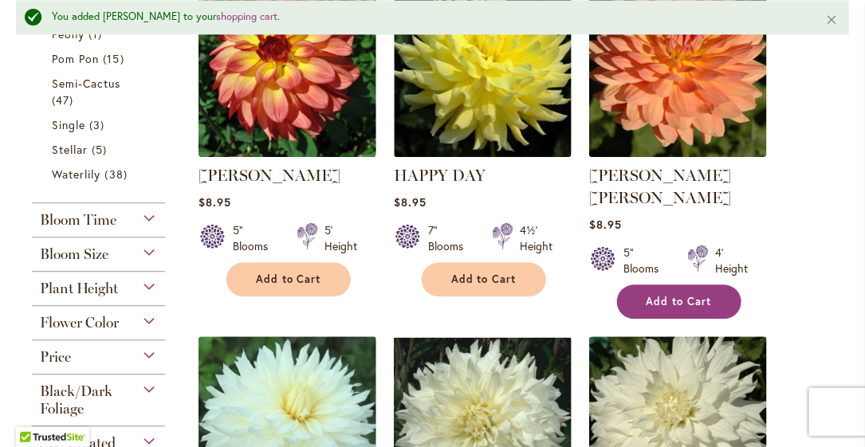
click at [674, 295] on span "Add to Cart" at bounding box center [679, 302] width 65 height 14
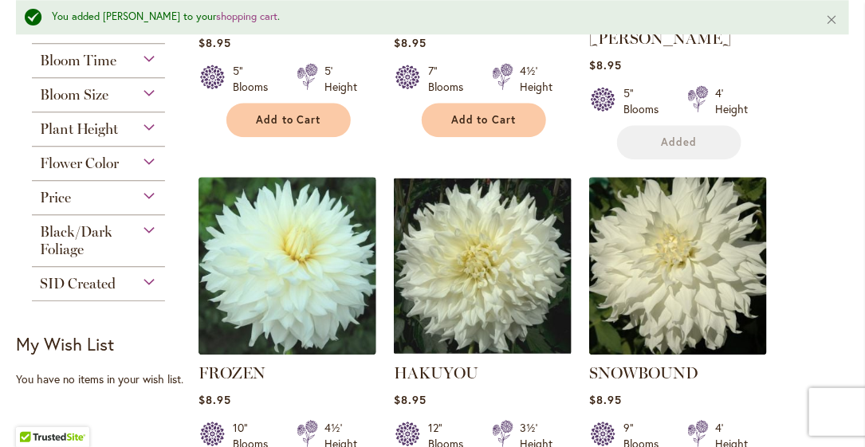
scroll to position [1397, 0]
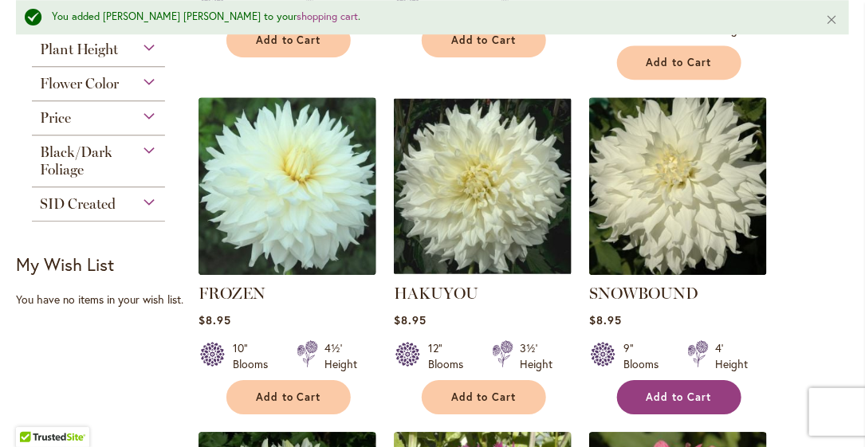
click at [668, 380] on button "Add to Cart" at bounding box center [679, 397] width 124 height 34
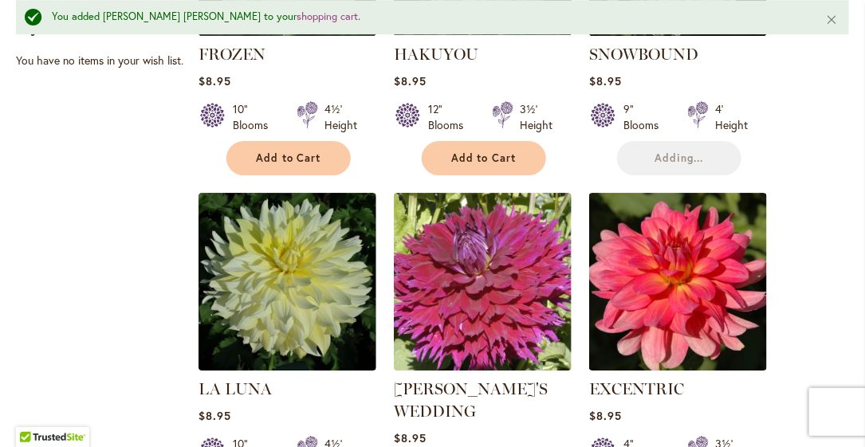
scroll to position [1716, 0]
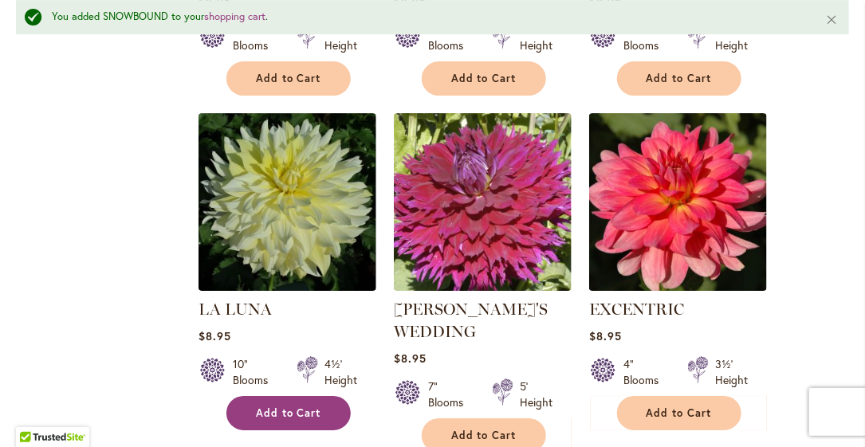
click at [307, 407] on span "Add to Cart" at bounding box center [288, 414] width 65 height 14
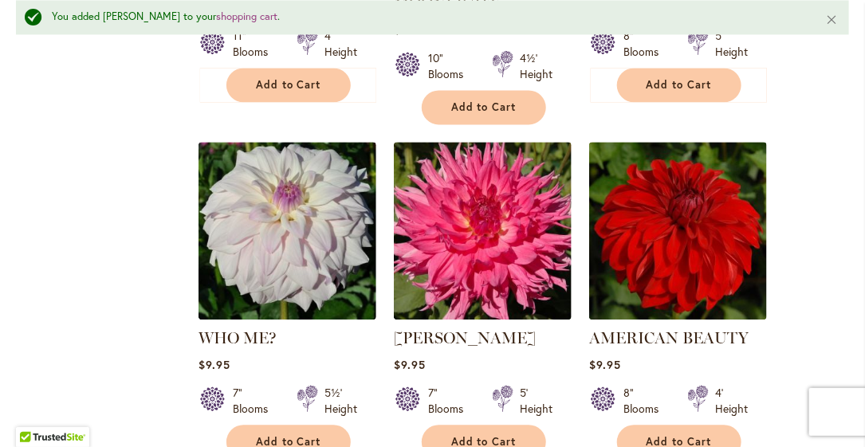
scroll to position [3151, 0]
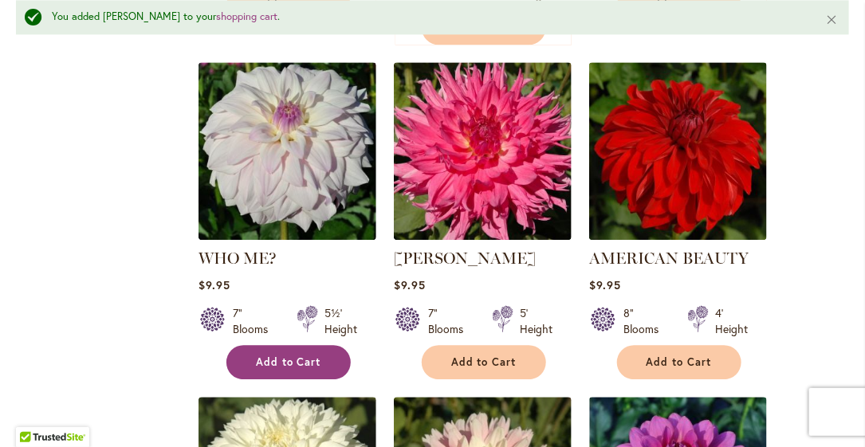
click at [302, 356] on span "Add to Cart" at bounding box center [288, 363] width 65 height 14
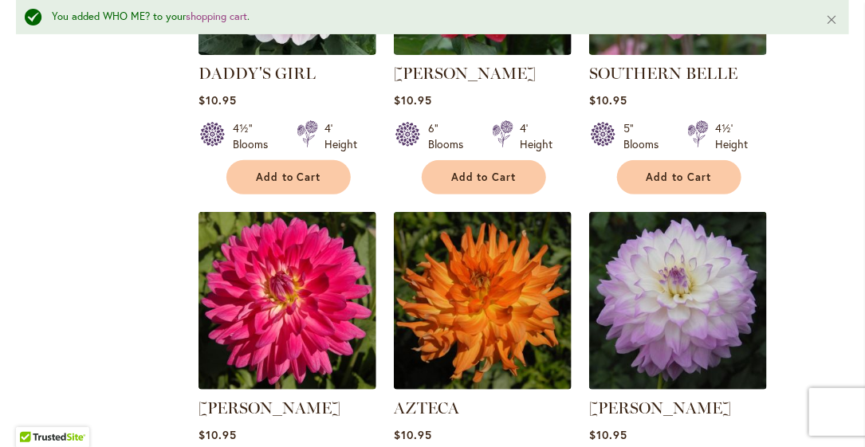
scroll to position [4108, 0]
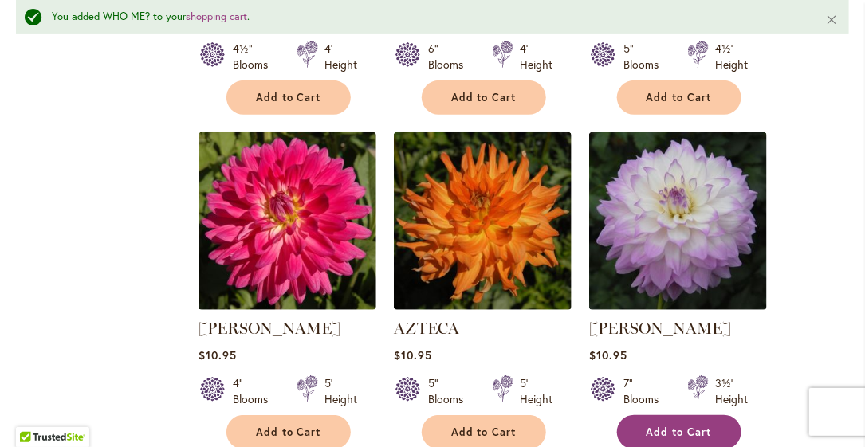
click at [655, 426] on span "Add to Cart" at bounding box center [679, 433] width 65 height 14
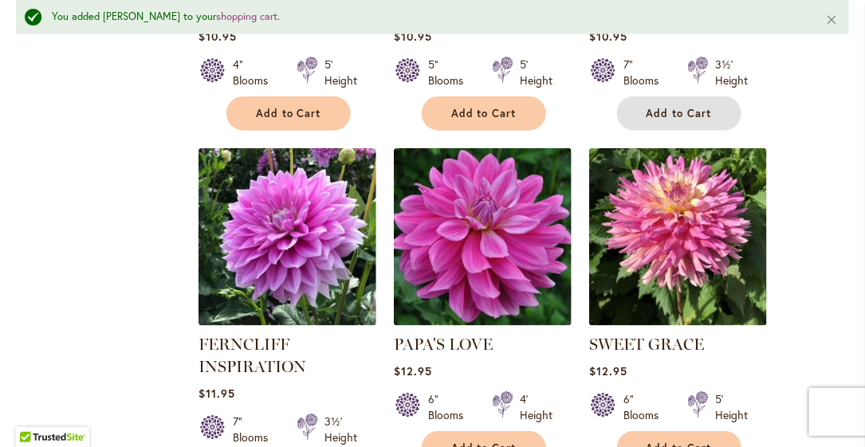
scroll to position [4506, 0]
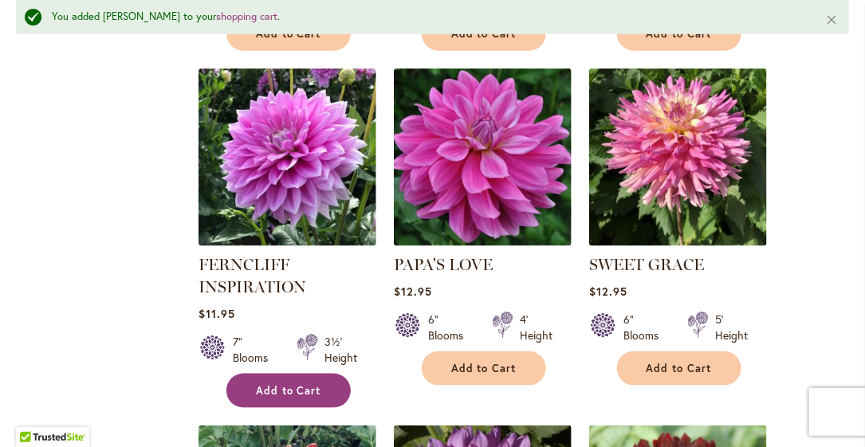
click at [325, 374] on button "Add to Cart" at bounding box center [288, 391] width 124 height 34
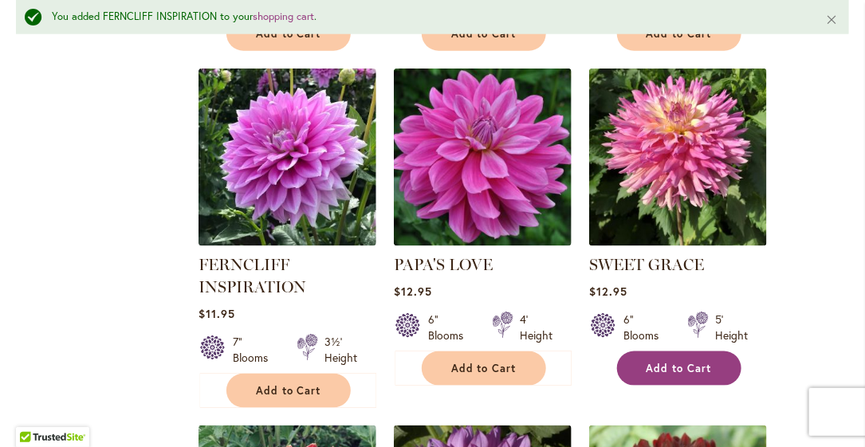
click at [710, 352] on button "Add to Cart" at bounding box center [679, 369] width 124 height 34
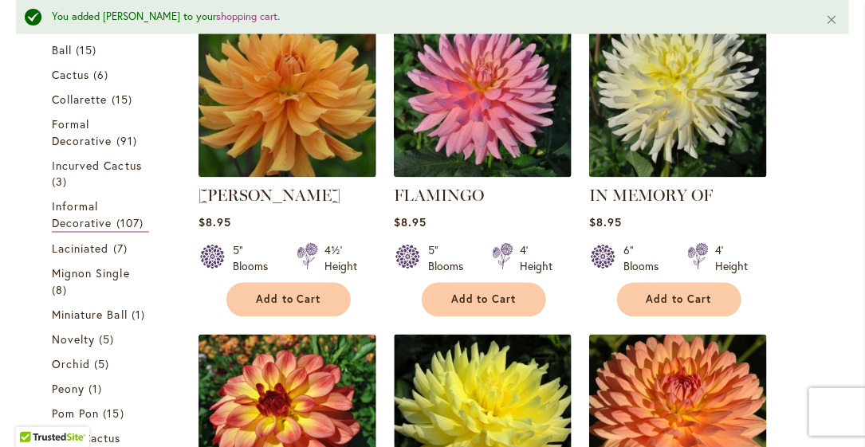
scroll to position [0, 0]
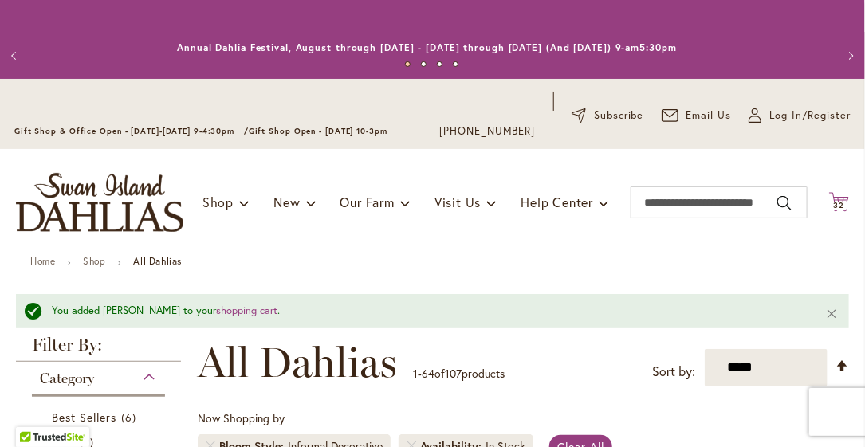
click at [829, 199] on icon at bounding box center [839, 201] width 20 height 19
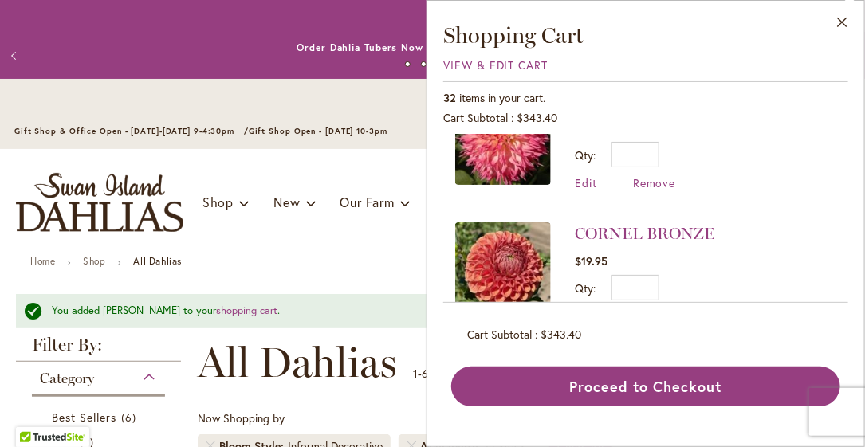
scroll to position [558, 0]
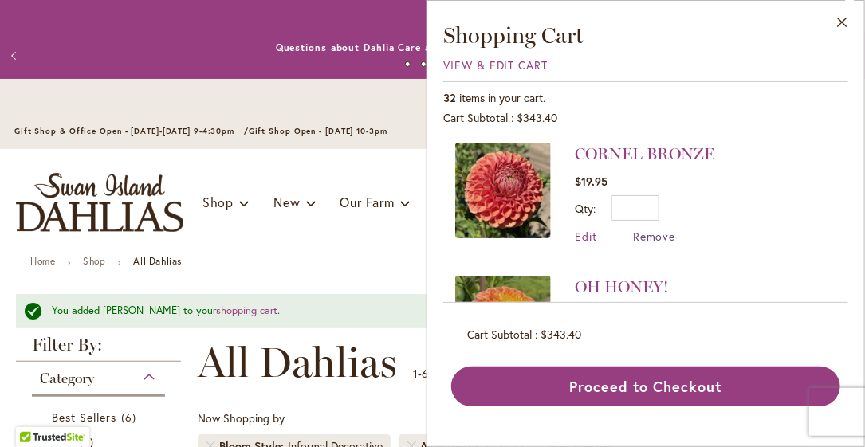
click at [654, 229] on span "Remove" at bounding box center [654, 236] width 43 height 15
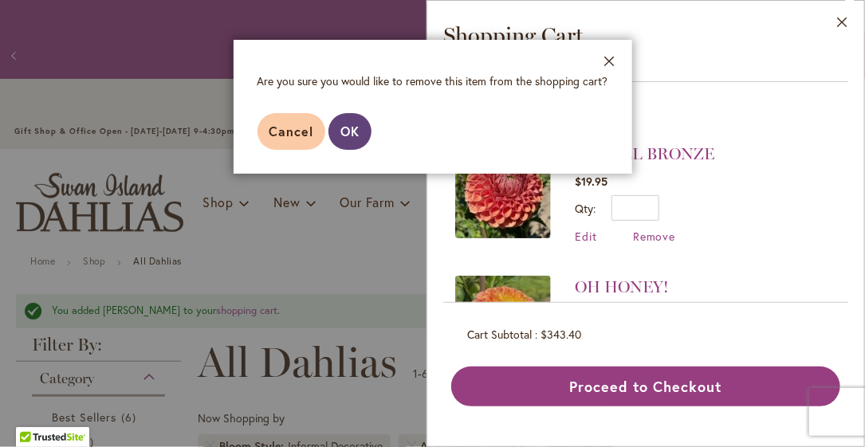
click at [340, 127] on span "OK" at bounding box center [349, 131] width 19 height 17
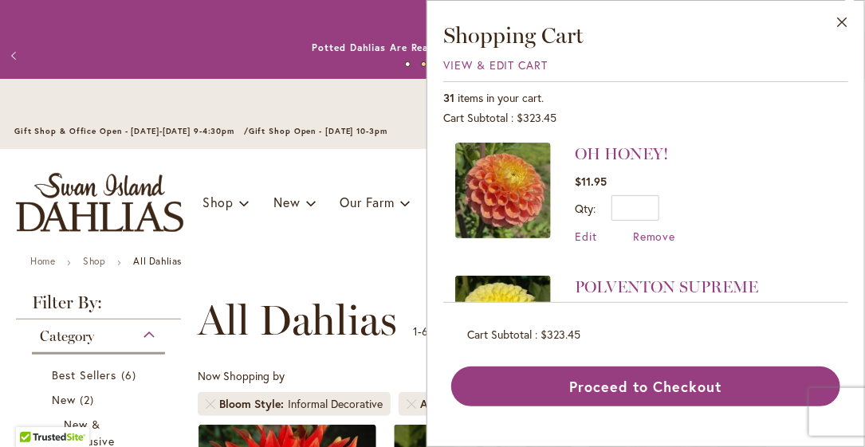
scroll to position [638, 0]
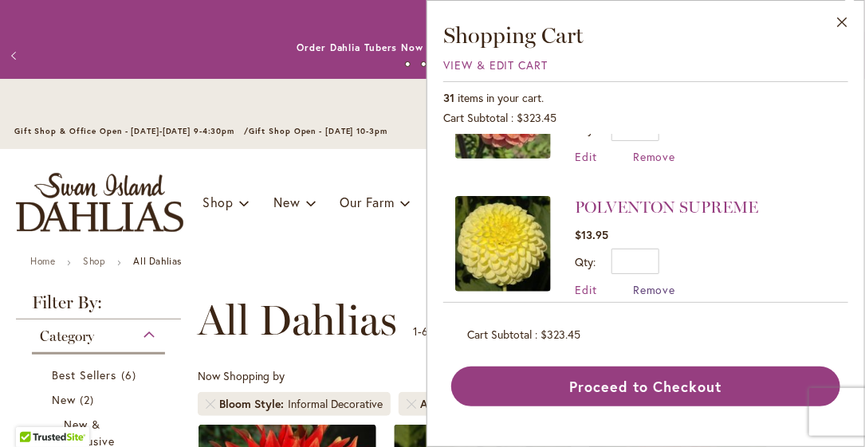
click at [664, 282] on span "Remove" at bounding box center [654, 289] width 43 height 15
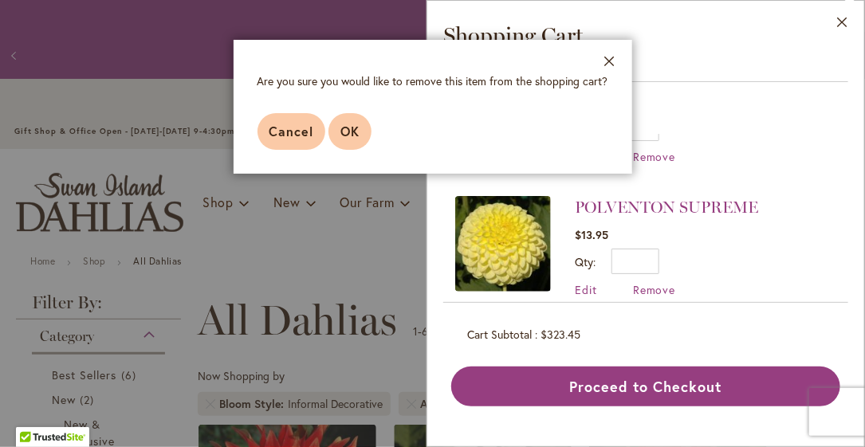
click at [338, 132] on button "OK" at bounding box center [349, 131] width 43 height 37
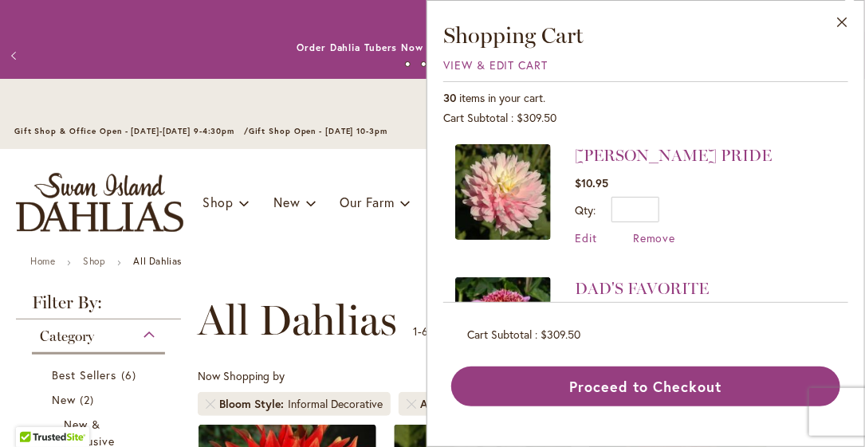
scroll to position [1515, 0]
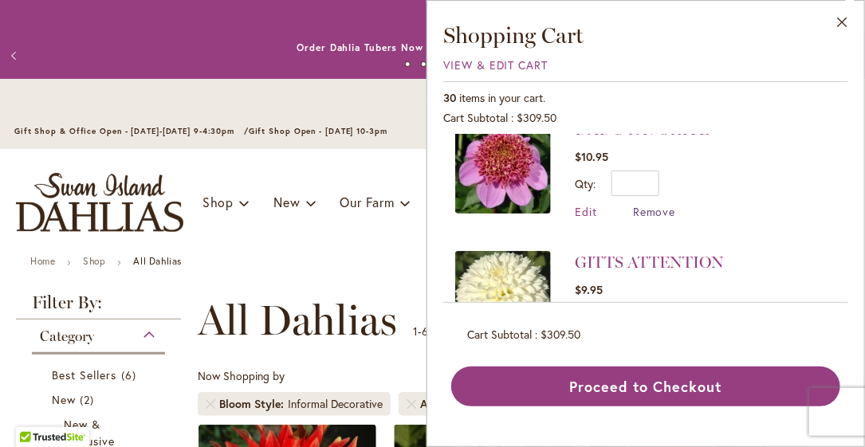
click at [643, 204] on span "Remove" at bounding box center [654, 211] width 43 height 15
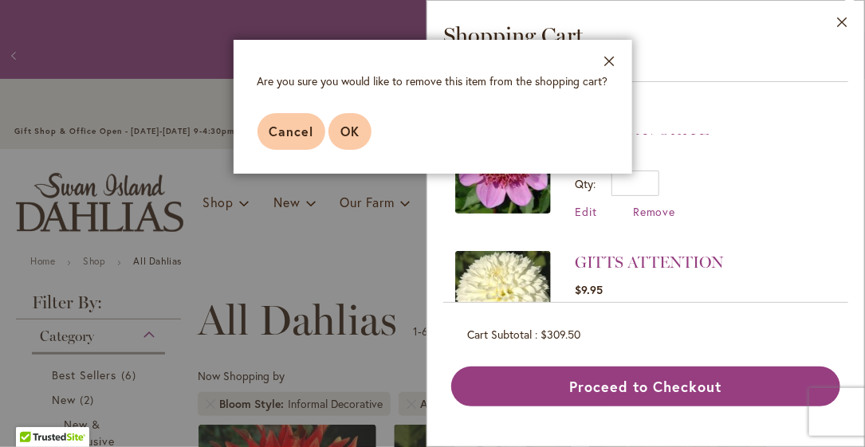
click at [363, 128] on button "OK" at bounding box center [349, 131] width 43 height 37
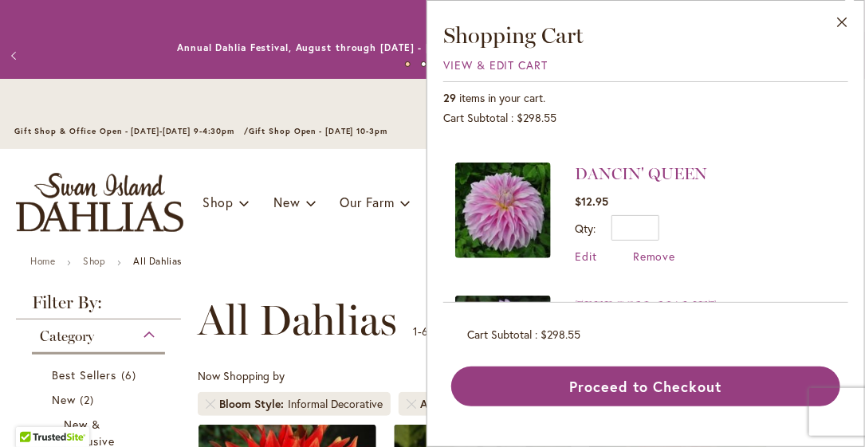
scroll to position [2881, 0]
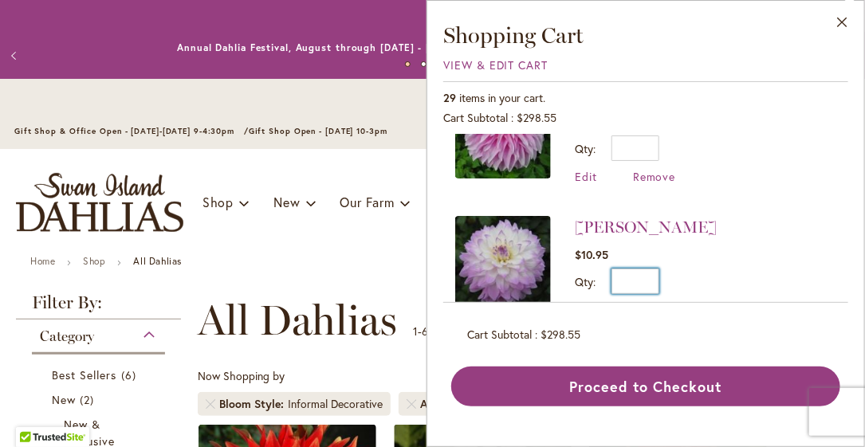
drag, startPoint x: 626, startPoint y: 230, endPoint x: 678, endPoint y: 238, distance: 53.3
click at [678, 269] on div "Qty * Update" at bounding box center [646, 282] width 142 height 26
type input "*"
click at [706, 281] on span "Update" at bounding box center [708, 286] width 34 height 11
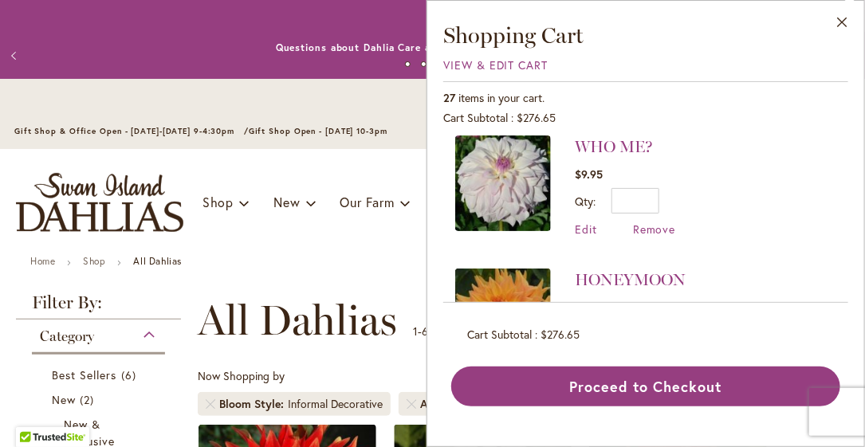
scroll to position [2483, 0]
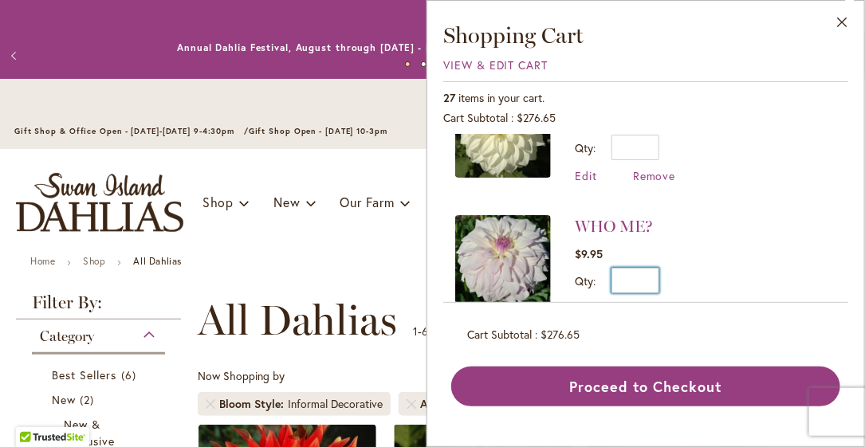
drag, startPoint x: 639, startPoint y: 238, endPoint x: 684, endPoint y: 238, distance: 45.5
click at [684, 238] on li "WHO ME? $9.95 Qty * Update Edit Remove" at bounding box center [645, 265] width 381 height 133
type input "*"
click at [719, 268] on button "Update" at bounding box center [708, 286] width 58 height 37
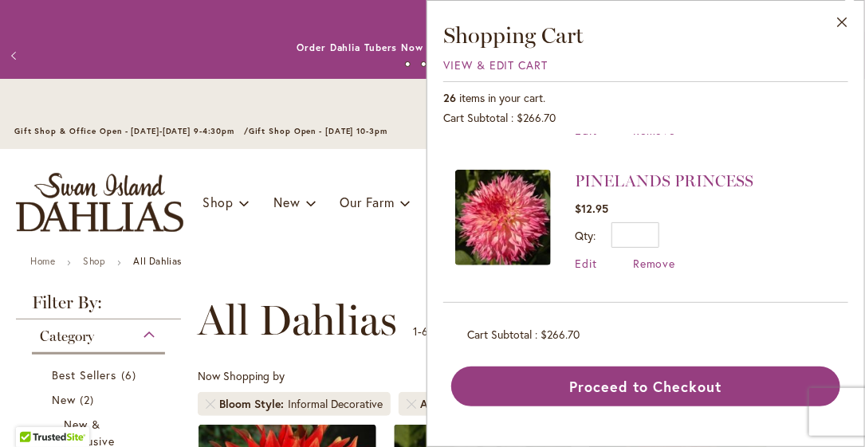
scroll to position [478, 0]
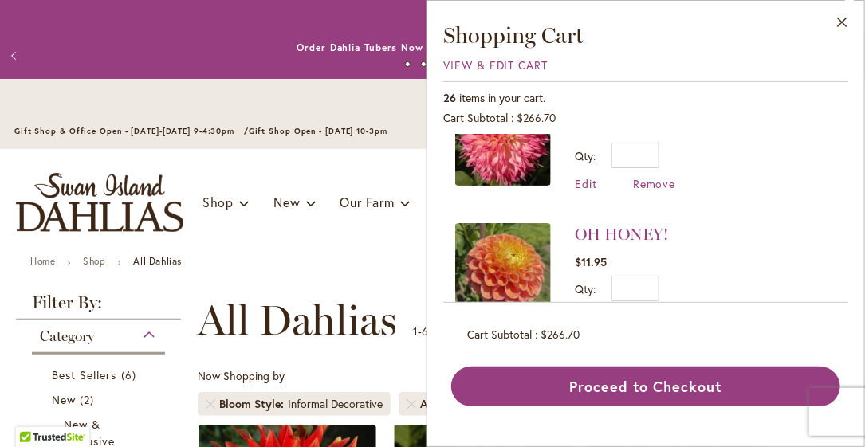
click at [660, 309] on span "Remove" at bounding box center [654, 316] width 43 height 15
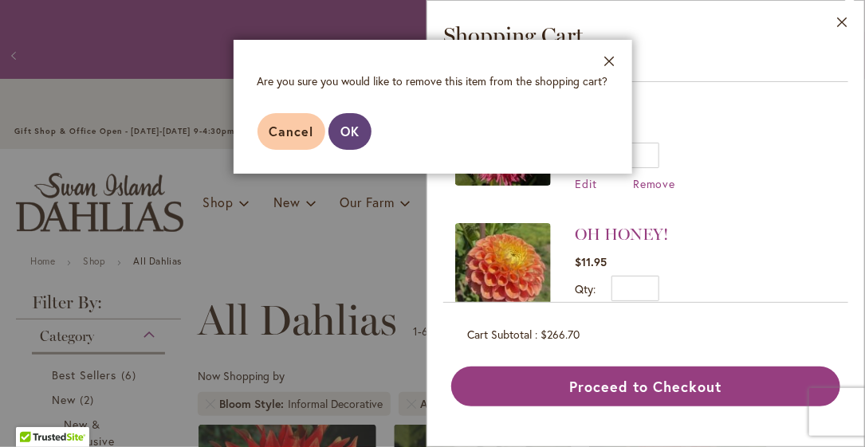
drag, startPoint x: 352, startPoint y: 129, endPoint x: 392, endPoint y: 134, distance: 40.9
click at [354, 129] on span "OK" at bounding box center [349, 131] width 19 height 17
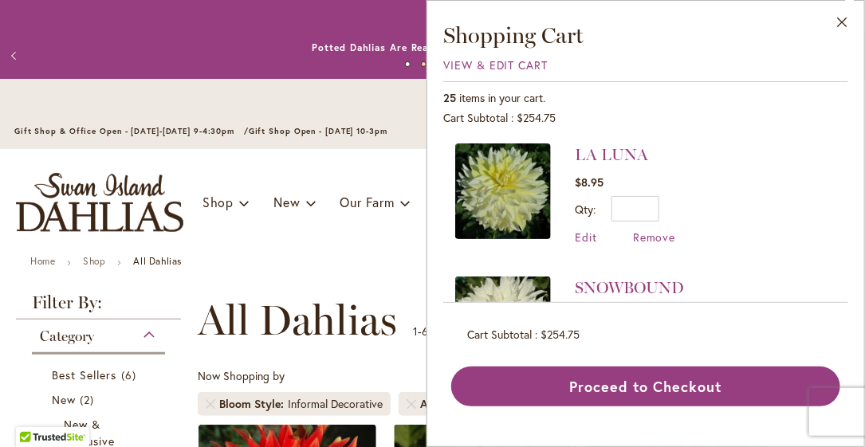
scroll to position [877, 0]
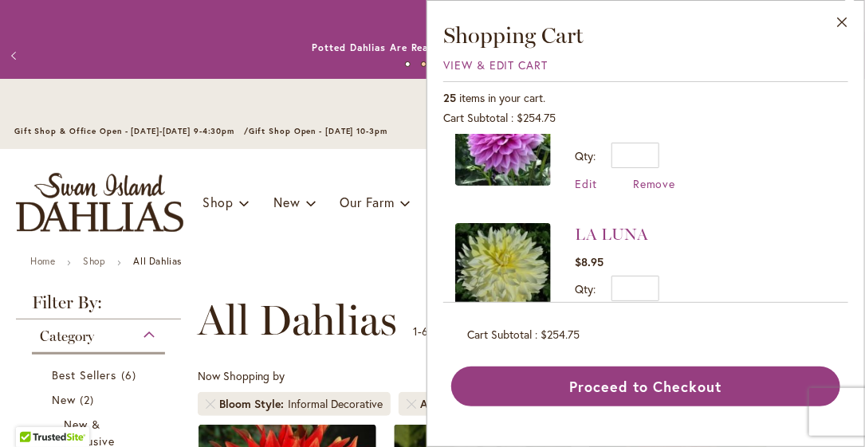
click at [653, 309] on span "Remove" at bounding box center [654, 316] width 43 height 15
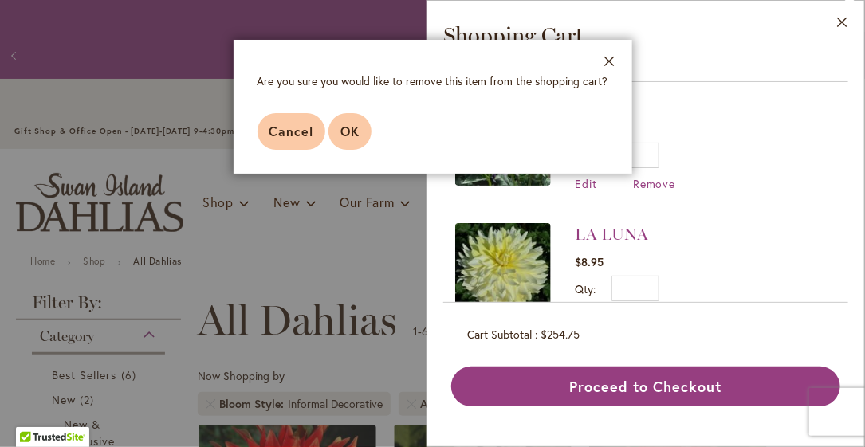
click at [342, 127] on span "OK" at bounding box center [349, 131] width 19 height 17
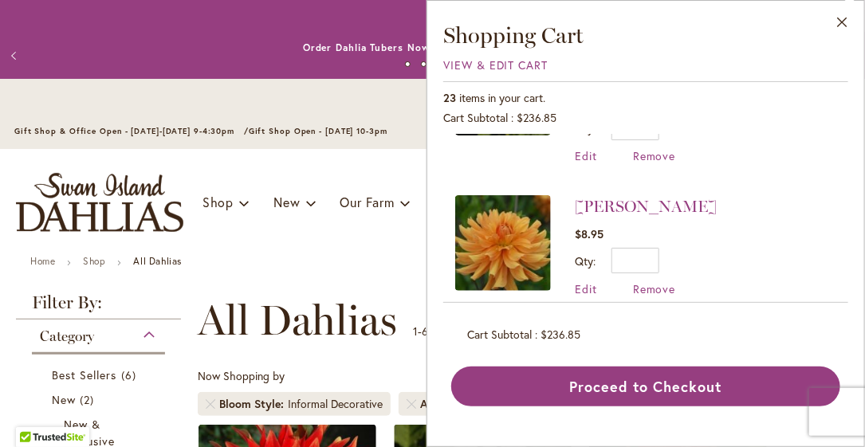
scroll to position [79, 0]
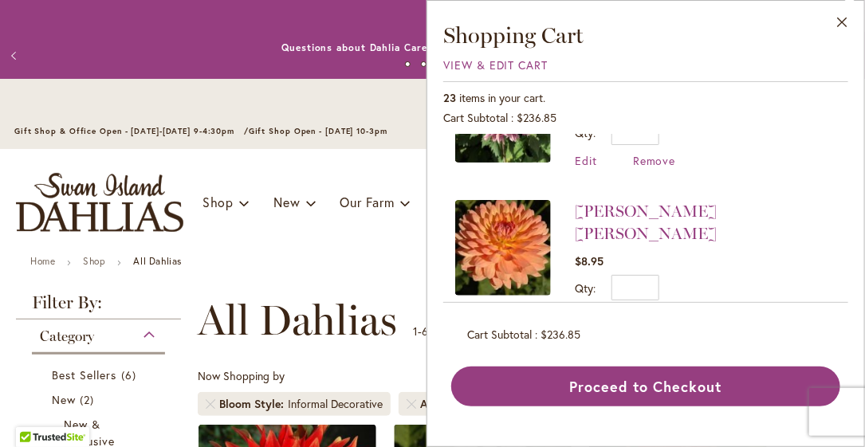
click at [655, 309] on span "Remove" at bounding box center [654, 316] width 43 height 15
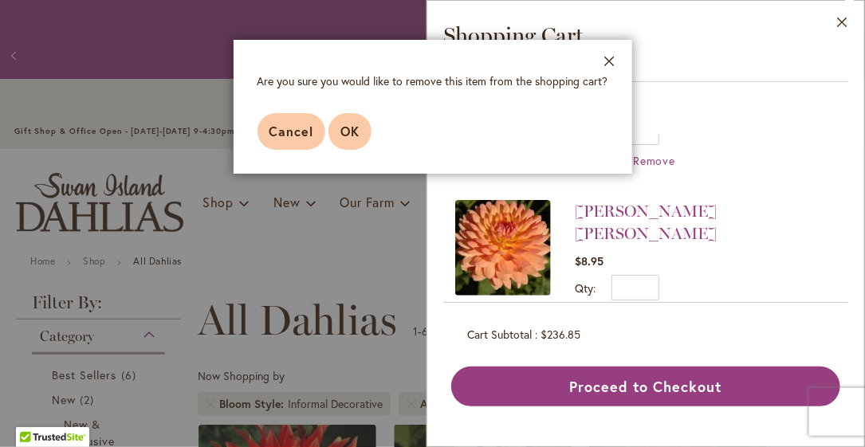
click at [350, 136] on span "OK" at bounding box center [349, 131] width 19 height 17
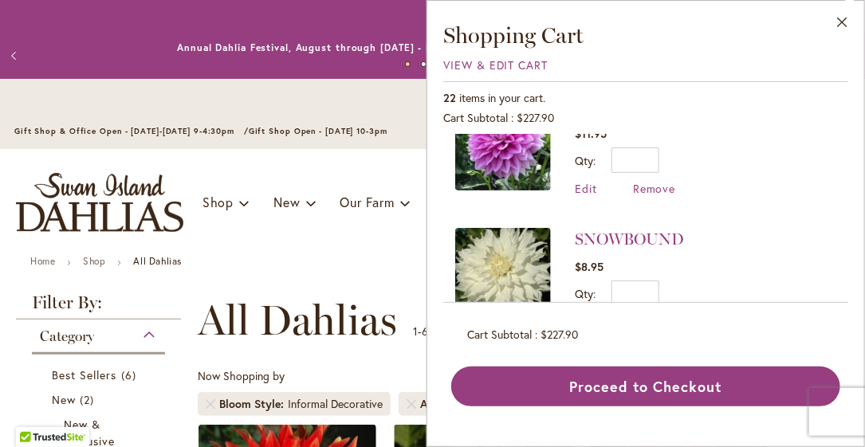
scroll to position [797, 0]
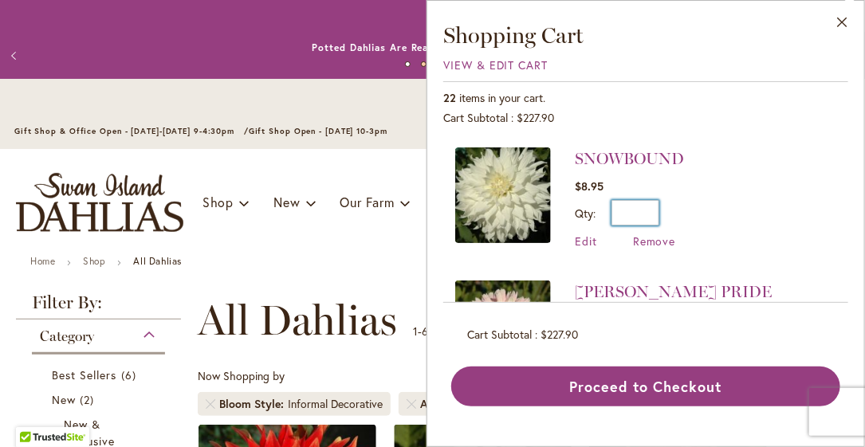
drag, startPoint x: 643, startPoint y: 205, endPoint x: 657, endPoint y: 197, distance: 15.7
click at [657, 200] on input "*" at bounding box center [636, 213] width 48 height 26
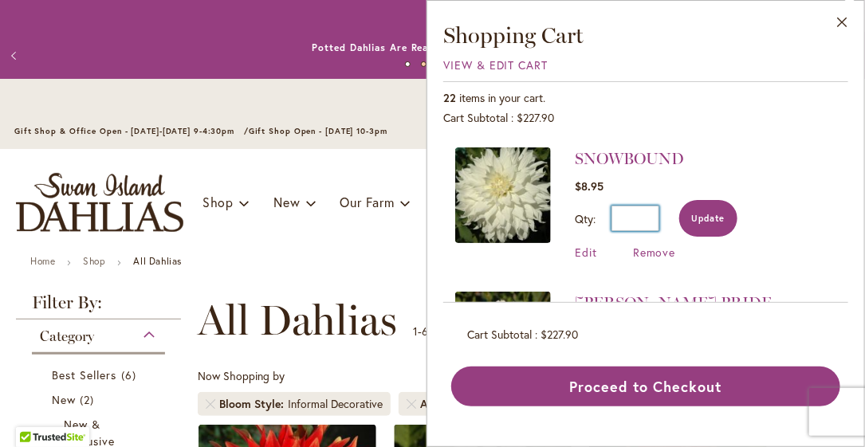
type input "*"
click at [706, 213] on span "Update" at bounding box center [708, 218] width 34 height 11
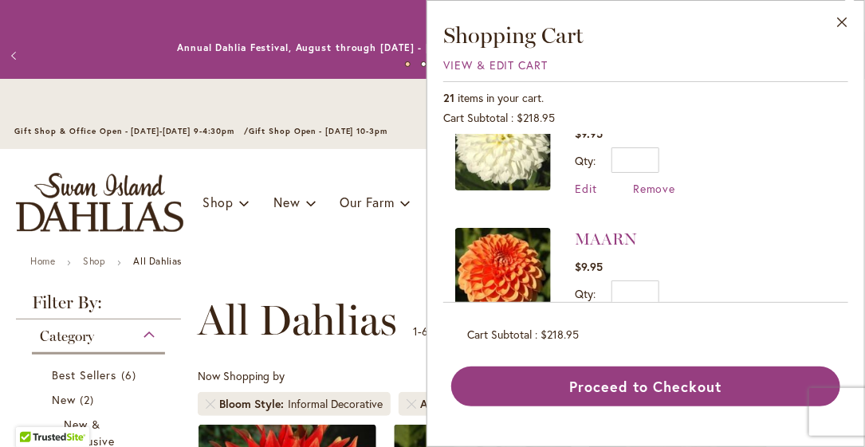
scroll to position [1196, 0]
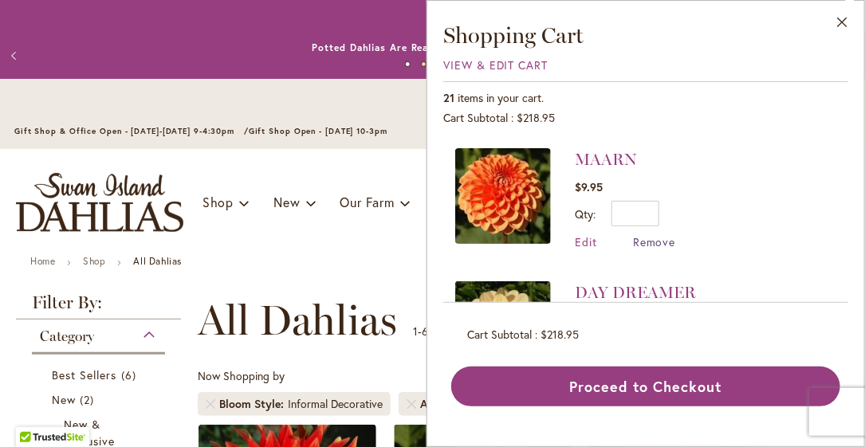
click at [663, 234] on span "Remove" at bounding box center [654, 241] width 43 height 15
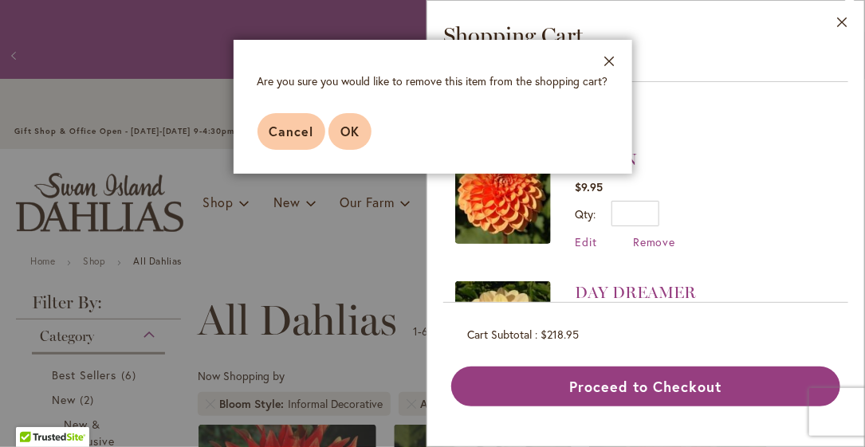
click at [344, 128] on span "OK" at bounding box center [349, 131] width 19 height 17
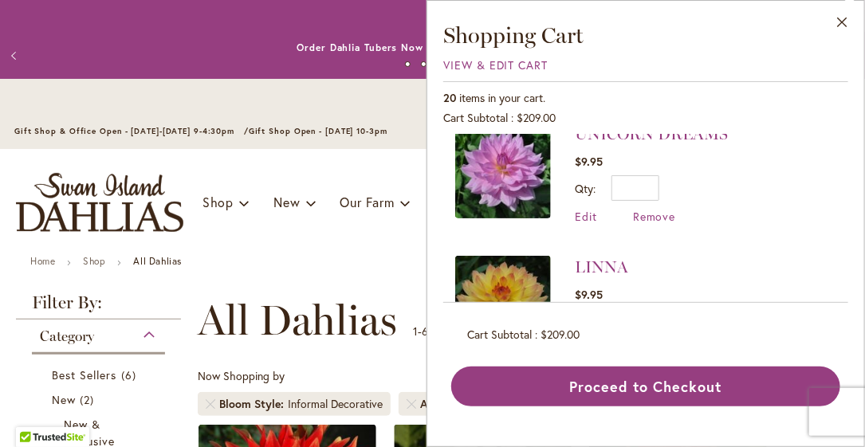
scroll to position [1434, 0]
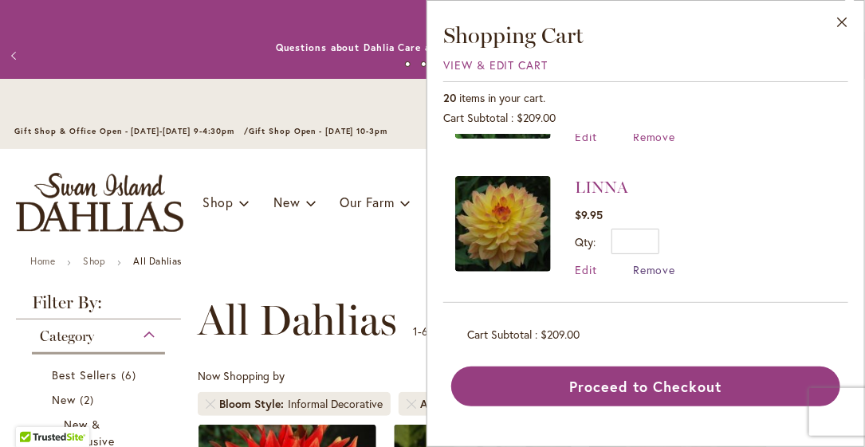
click at [651, 262] on span "Remove" at bounding box center [654, 269] width 43 height 15
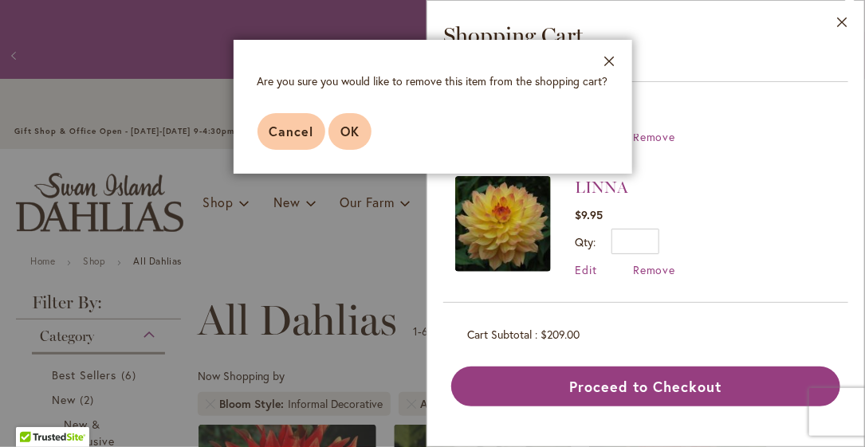
click at [347, 130] on span "OK" at bounding box center [349, 131] width 19 height 17
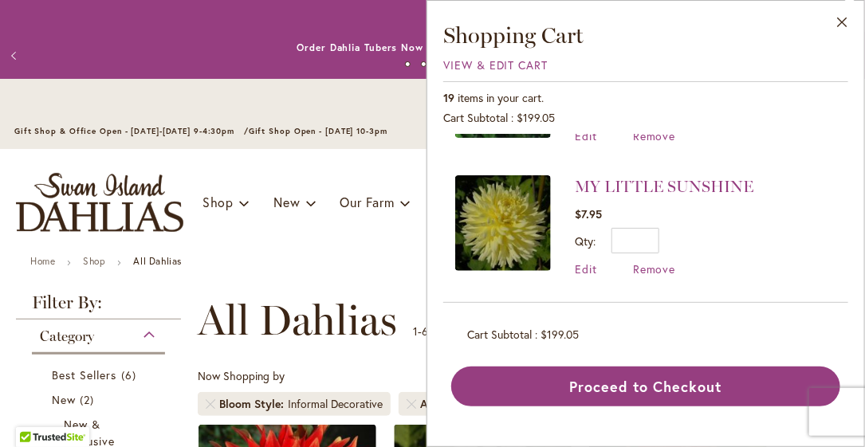
scroll to position [1355, 0]
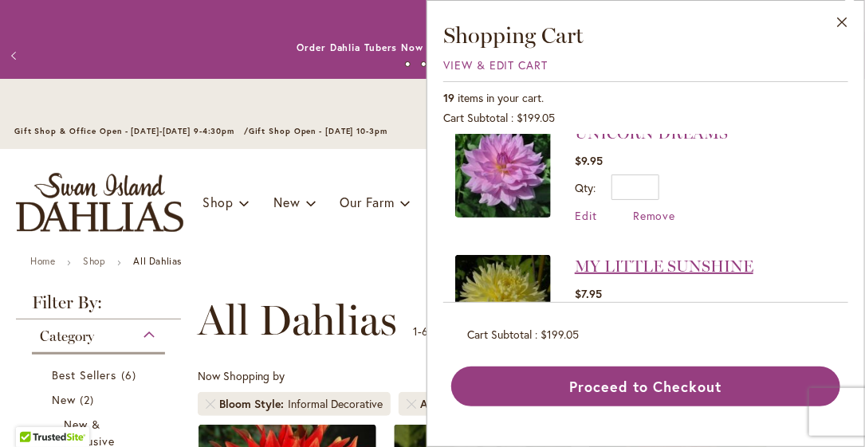
click at [688, 259] on link "MY LITTLE SUNSHINE" at bounding box center [664, 266] width 179 height 19
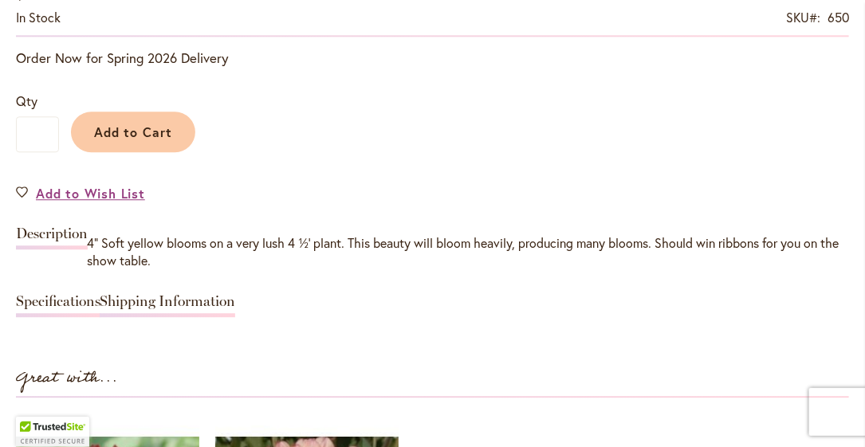
scroll to position [877, 0]
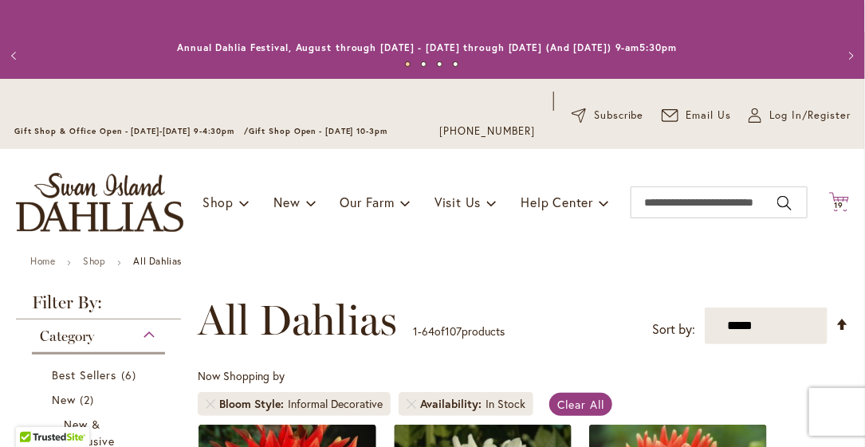
click at [829, 195] on icon "Cart .cls-1 { fill: #231f20; }" at bounding box center [839, 202] width 20 height 20
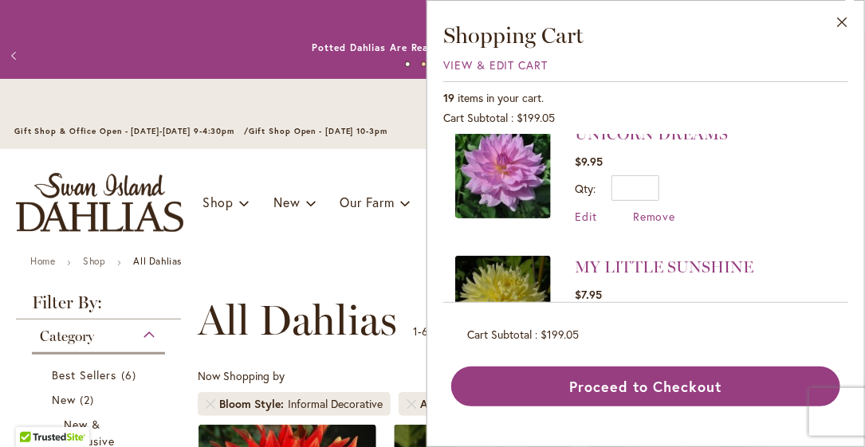
scroll to position [1435, 0]
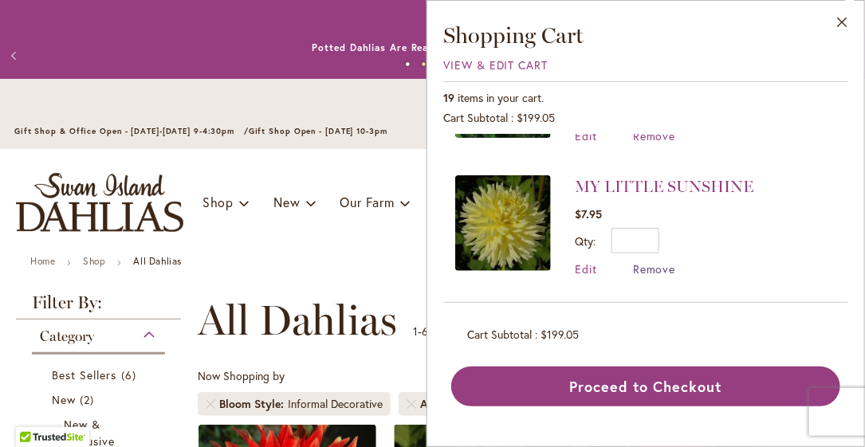
click at [659, 262] on span "Remove" at bounding box center [654, 269] width 43 height 15
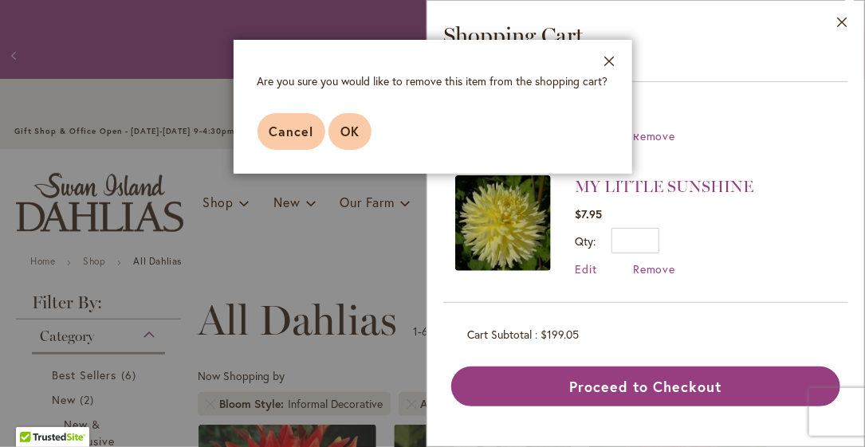
click at [343, 133] on span "OK" at bounding box center [349, 131] width 19 height 17
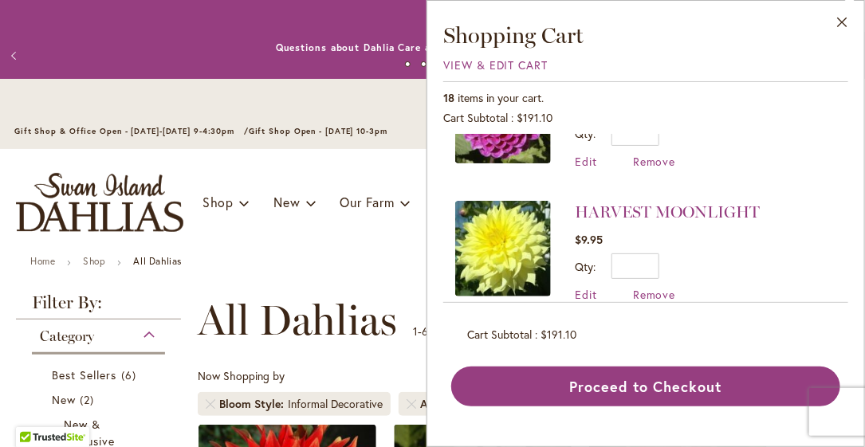
scroll to position [638, 0]
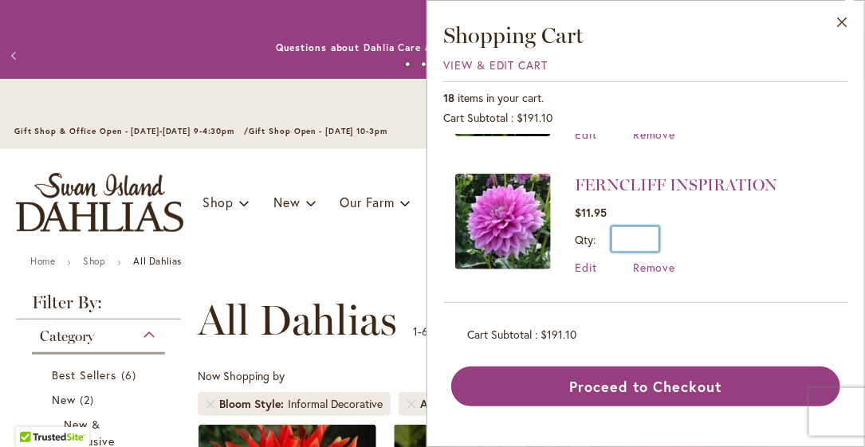
drag, startPoint x: 635, startPoint y: 234, endPoint x: 674, endPoint y: 230, distance: 38.6
click at [674, 230] on div "Qty * Update" at bounding box center [676, 239] width 203 height 26
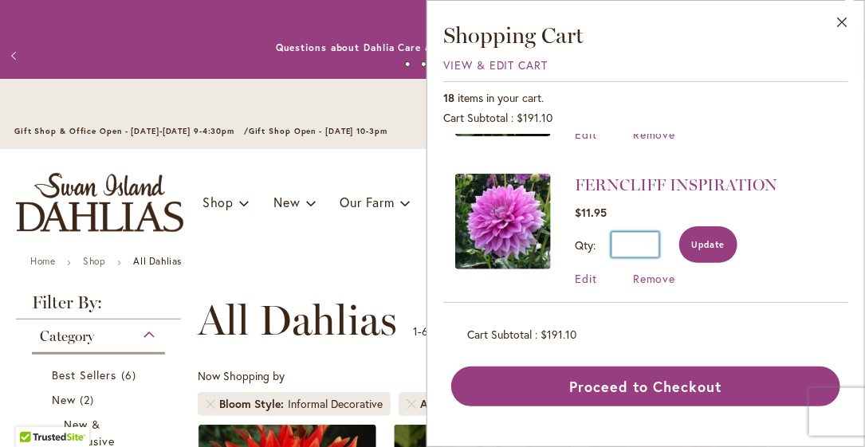
type input "*"
click at [707, 250] on button "Update" at bounding box center [708, 244] width 58 height 37
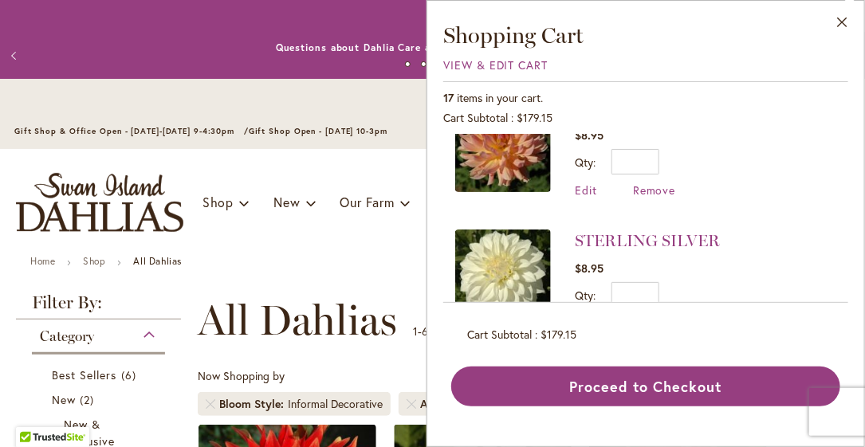
scroll to position [1595, 0]
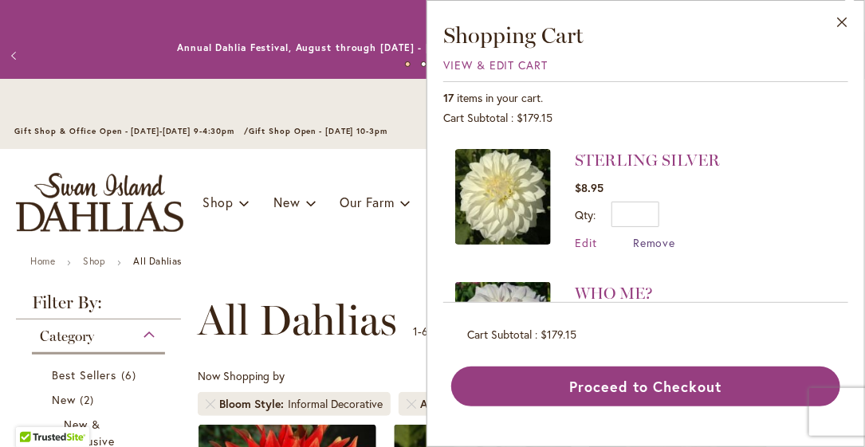
click at [656, 235] on span "Remove" at bounding box center [654, 242] width 43 height 15
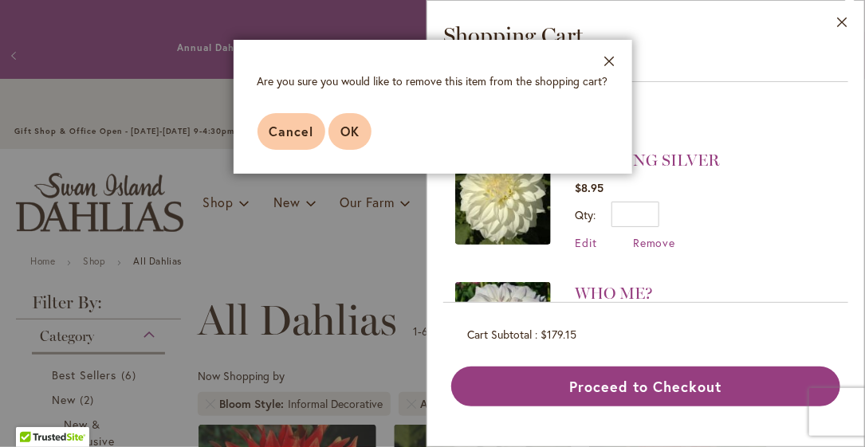
click at [351, 126] on span "OK" at bounding box center [349, 131] width 19 height 17
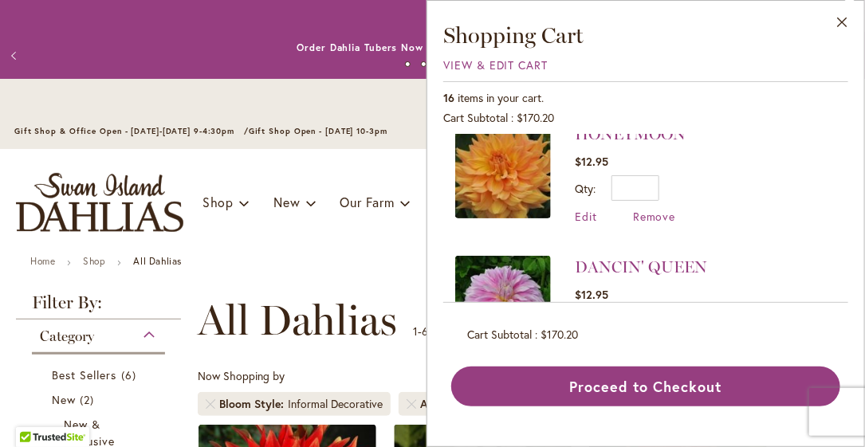
scroll to position [1674, 0]
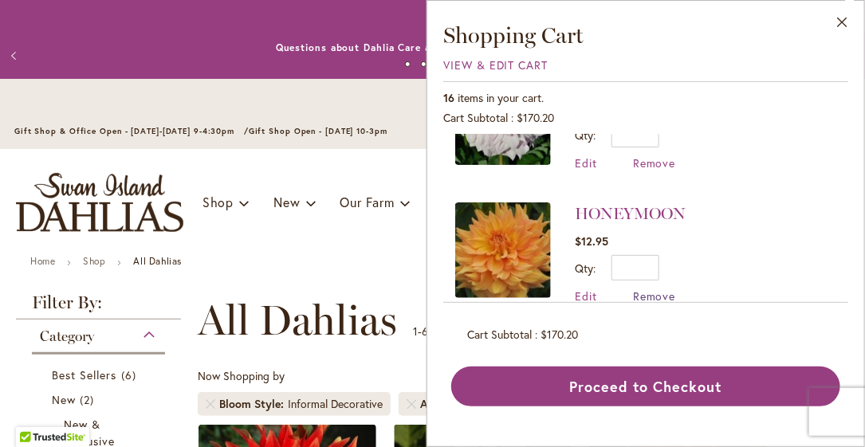
click at [657, 289] on span "Remove" at bounding box center [654, 296] width 43 height 15
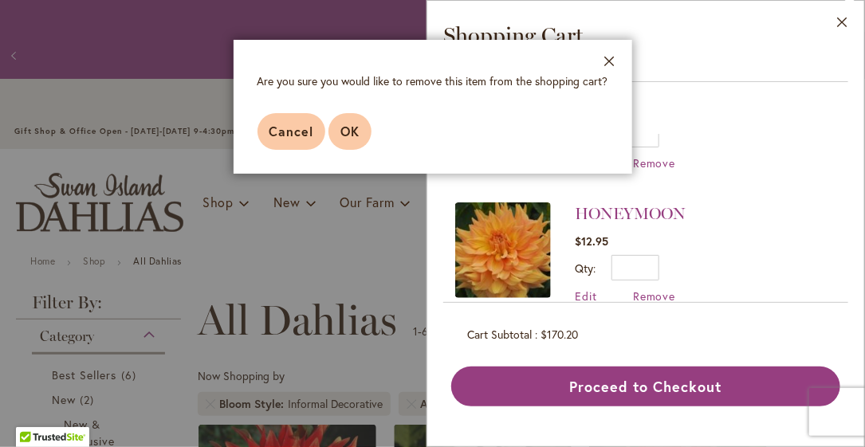
click at [345, 141] on button "OK" at bounding box center [349, 131] width 43 height 37
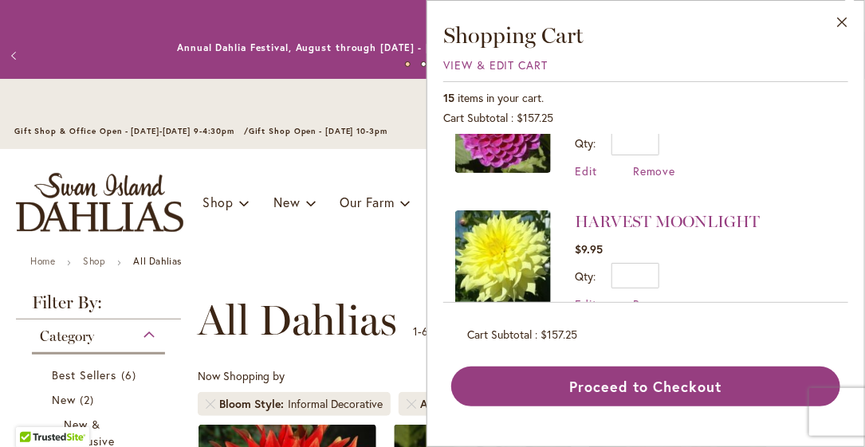
scroll to position [548, 0]
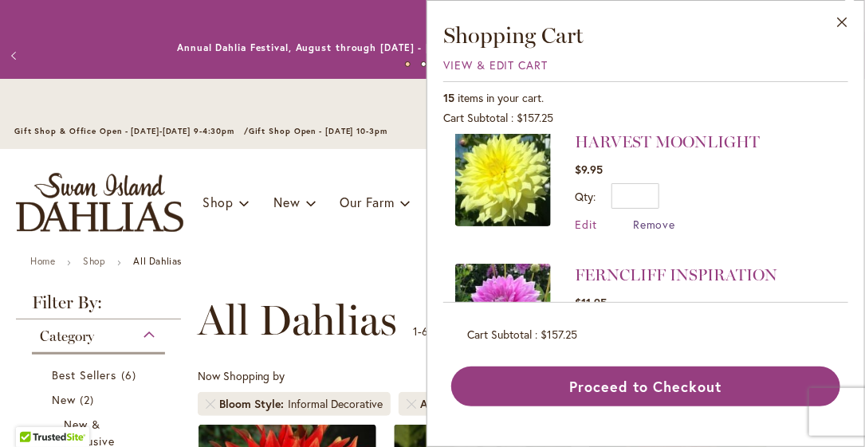
click at [663, 222] on span "Remove" at bounding box center [654, 224] width 43 height 15
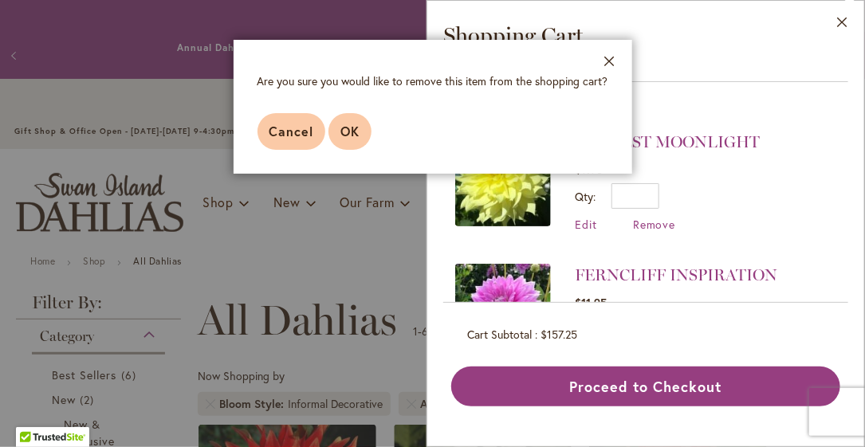
click at [342, 128] on span "OK" at bounding box center [349, 131] width 19 height 17
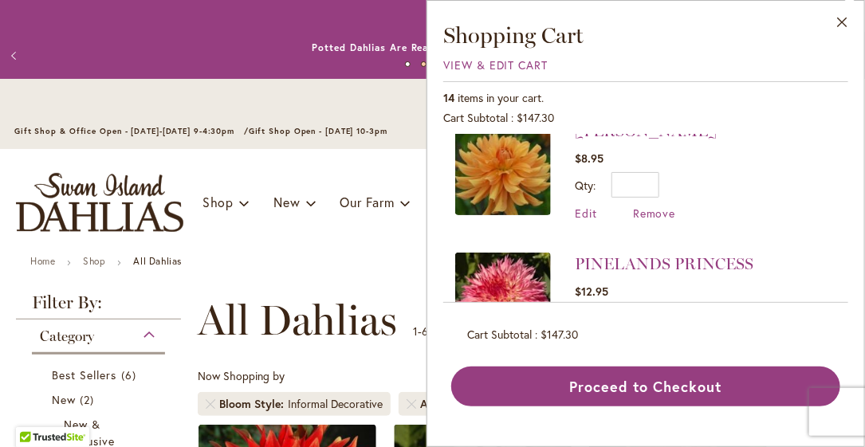
scroll to position [0, 0]
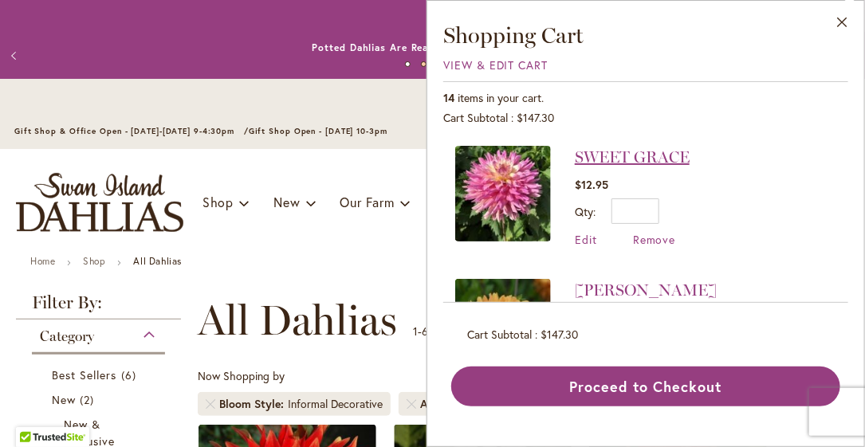
click at [645, 157] on link "SWEET GRACE" at bounding box center [632, 156] width 115 height 19
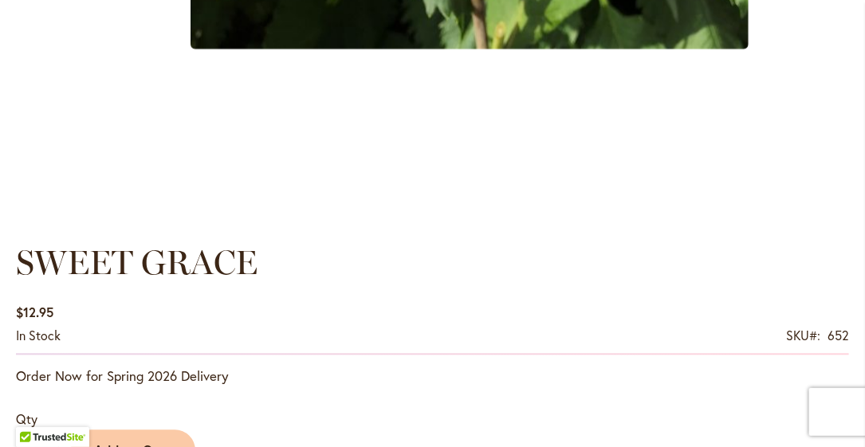
scroll to position [1196, 0]
